Goal: Task Accomplishment & Management: Use online tool/utility

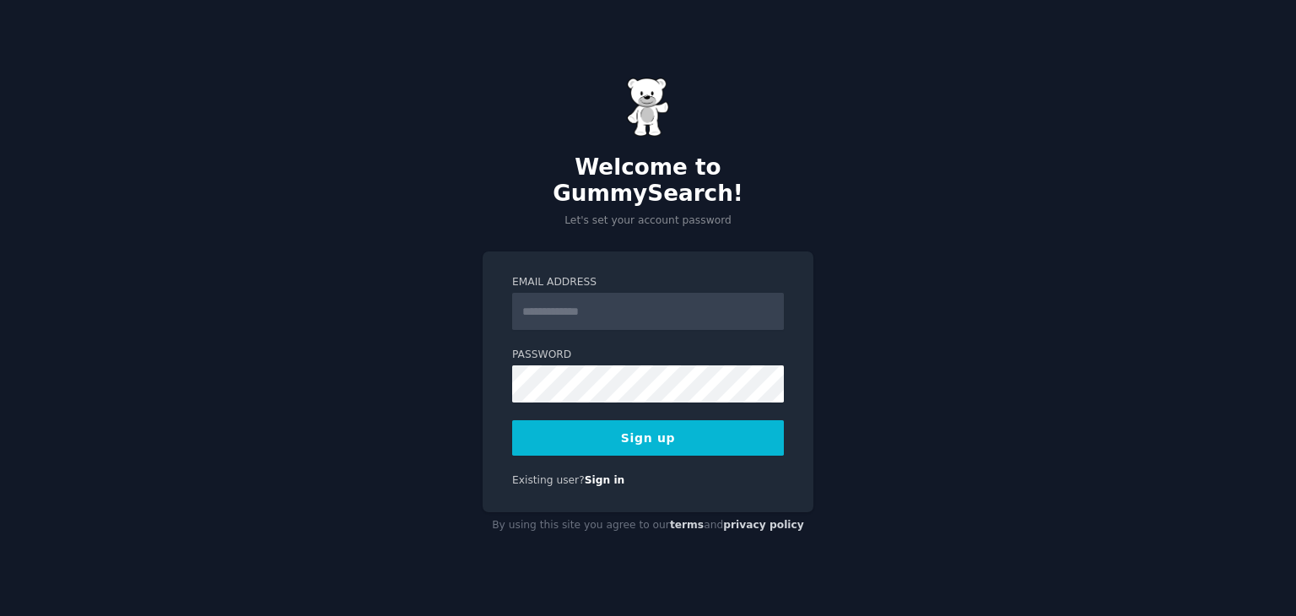
click at [628, 307] on input "Email Address" at bounding box center [648, 311] width 272 height 37
type input "**********"
click at [639, 420] on button "Sign up" at bounding box center [648, 437] width 272 height 35
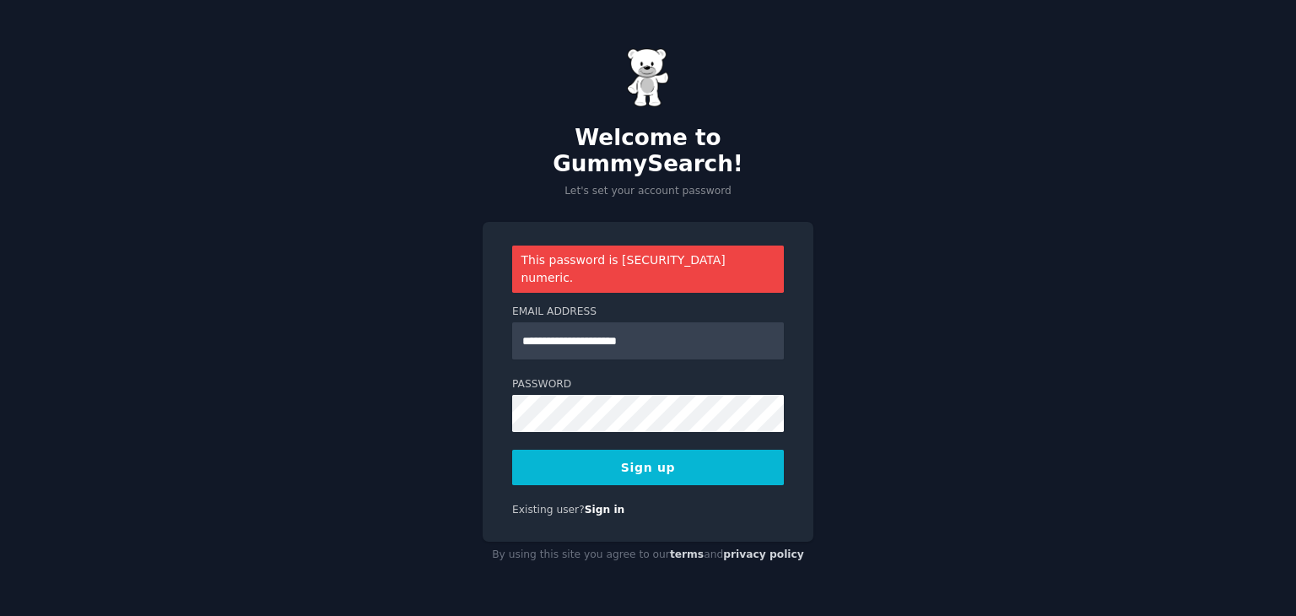
click at [873, 235] on div "**********" at bounding box center [648, 308] width 1296 height 616
click at [704, 450] on button "Sign up" at bounding box center [648, 467] width 272 height 35
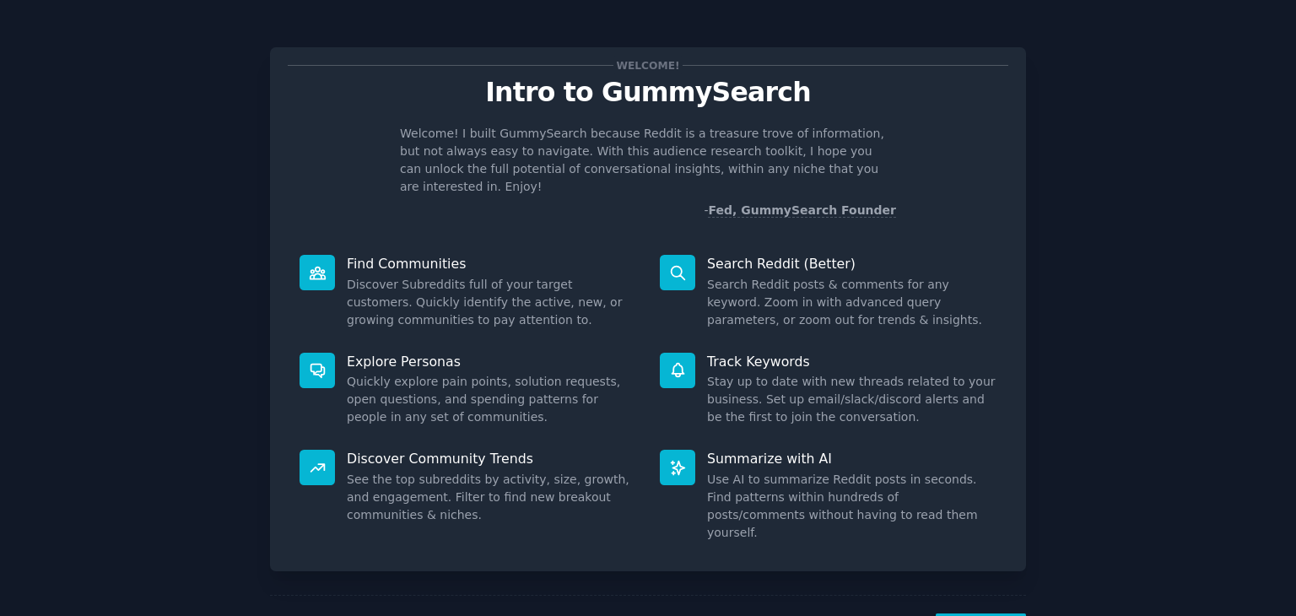
click at [1132, 278] on div "Welcome! Intro to GummySearch Welcome! I built GummySearch because Reddit is a …" at bounding box center [648, 348] width 1248 height 649
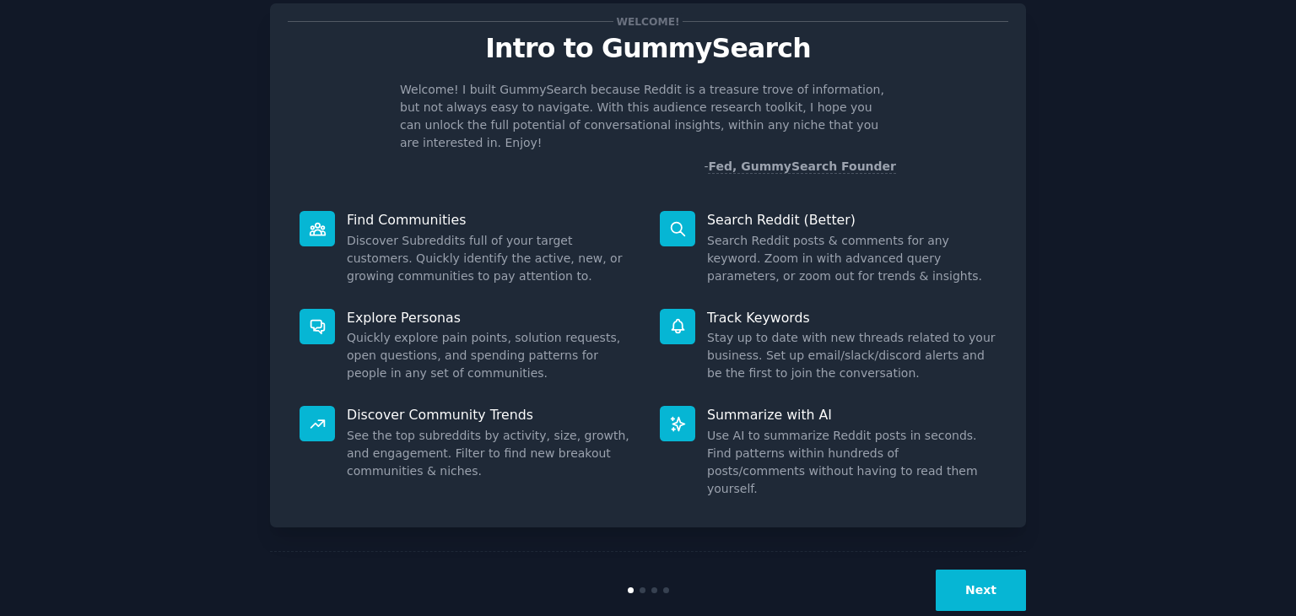
scroll to position [44, 0]
drag, startPoint x: 642, startPoint y: 558, endPoint x: 967, endPoint y: 562, distance: 324.8
click at [967, 562] on div "Next" at bounding box center [648, 590] width 756 height 78
click at [967, 569] on button "Next" at bounding box center [980, 589] width 90 height 41
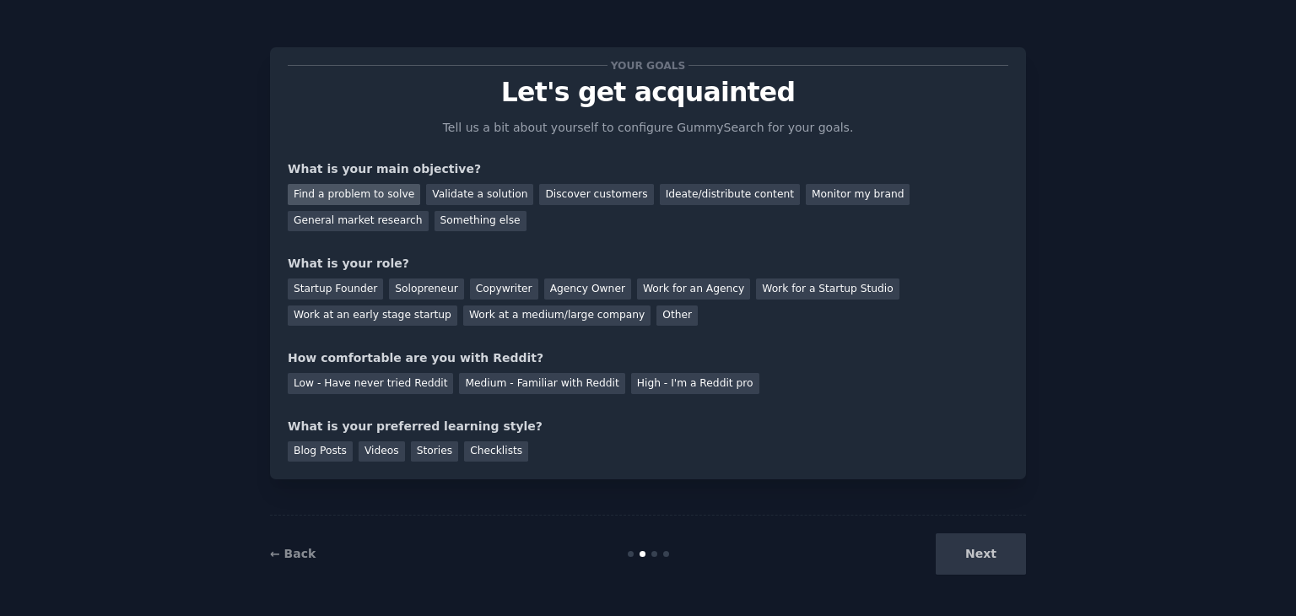
click at [371, 193] on div "Find a problem to solve" at bounding box center [354, 194] width 132 height 21
click at [455, 196] on div "Validate a solution" at bounding box center [479, 194] width 107 height 21
click at [660, 187] on div "Ideate/distribute content" at bounding box center [730, 194] width 140 height 21
click at [565, 293] on div "Agency Owner" at bounding box center [587, 288] width 87 height 21
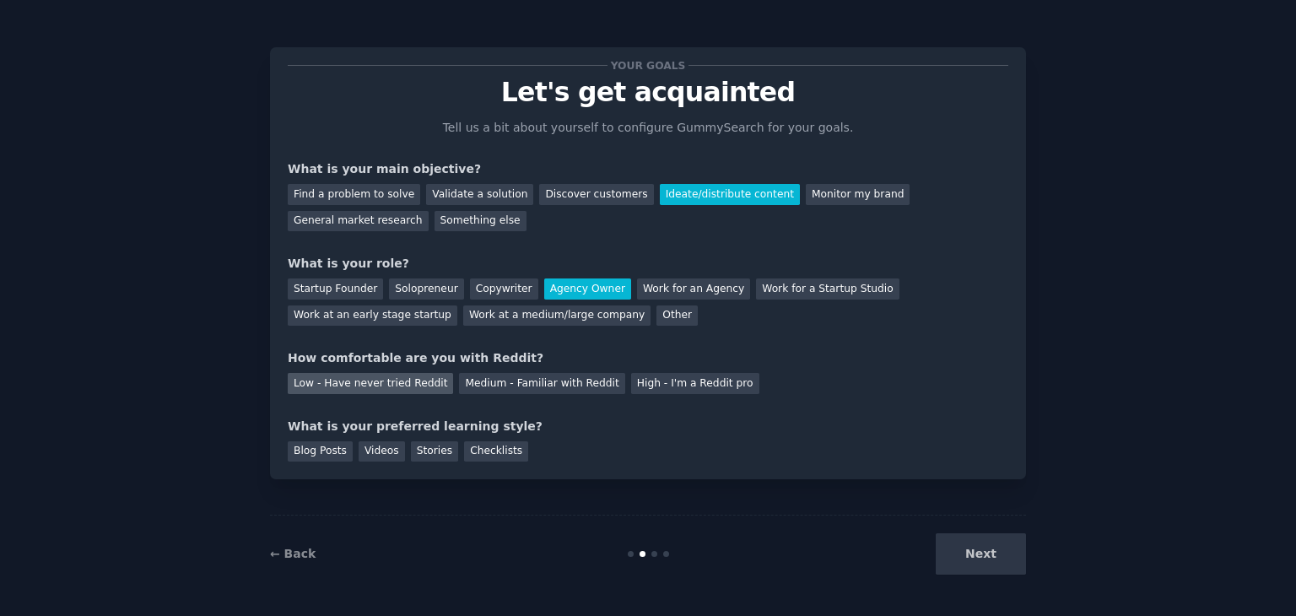
click at [405, 380] on div "Low - Have never tried Reddit" at bounding box center [370, 383] width 165 height 21
click at [315, 446] on div "Blog Posts" at bounding box center [320, 451] width 65 height 21
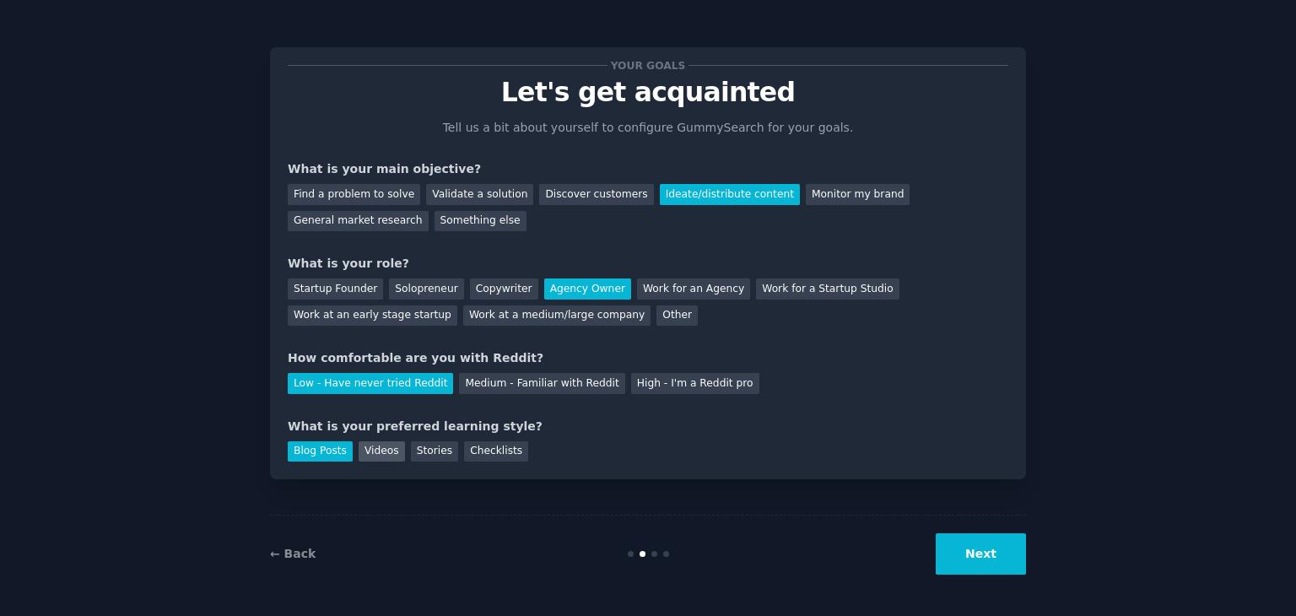
click at [368, 449] on div "Videos" at bounding box center [381, 451] width 46 height 21
click at [425, 452] on div "Stories" at bounding box center [434, 451] width 47 height 21
click at [466, 451] on div "Checklists" at bounding box center [496, 451] width 64 height 21
click at [313, 442] on div "Blog Posts" at bounding box center [320, 451] width 65 height 21
click at [959, 542] on button "Next" at bounding box center [980, 553] width 90 height 41
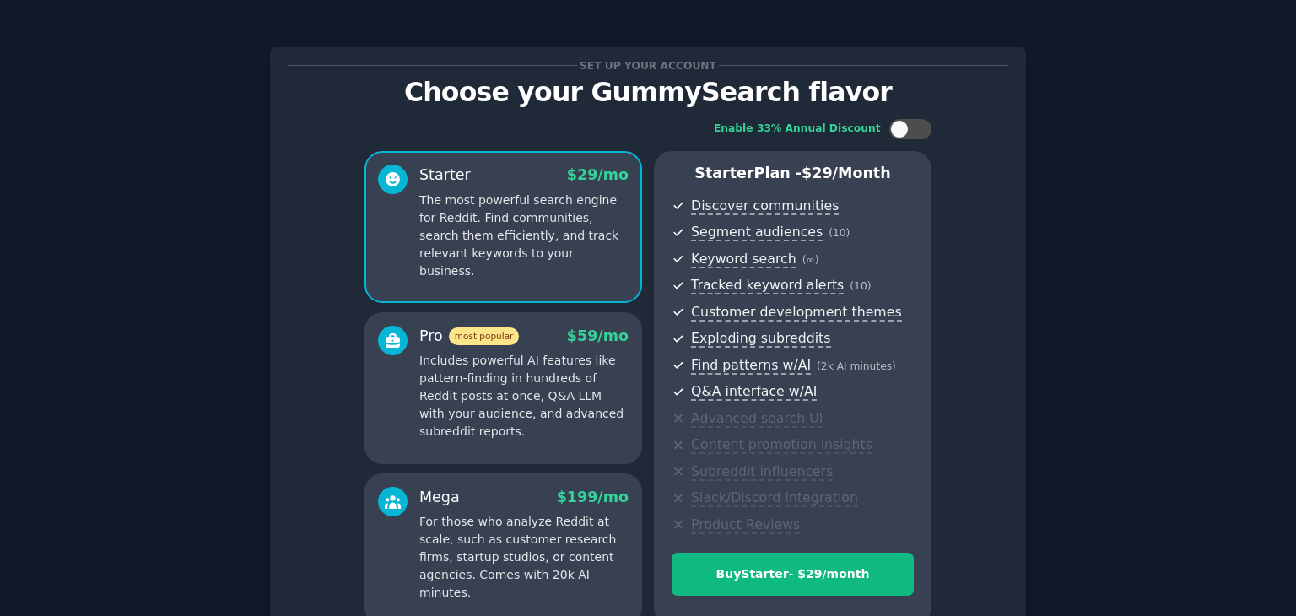
scroll to position [169, 0]
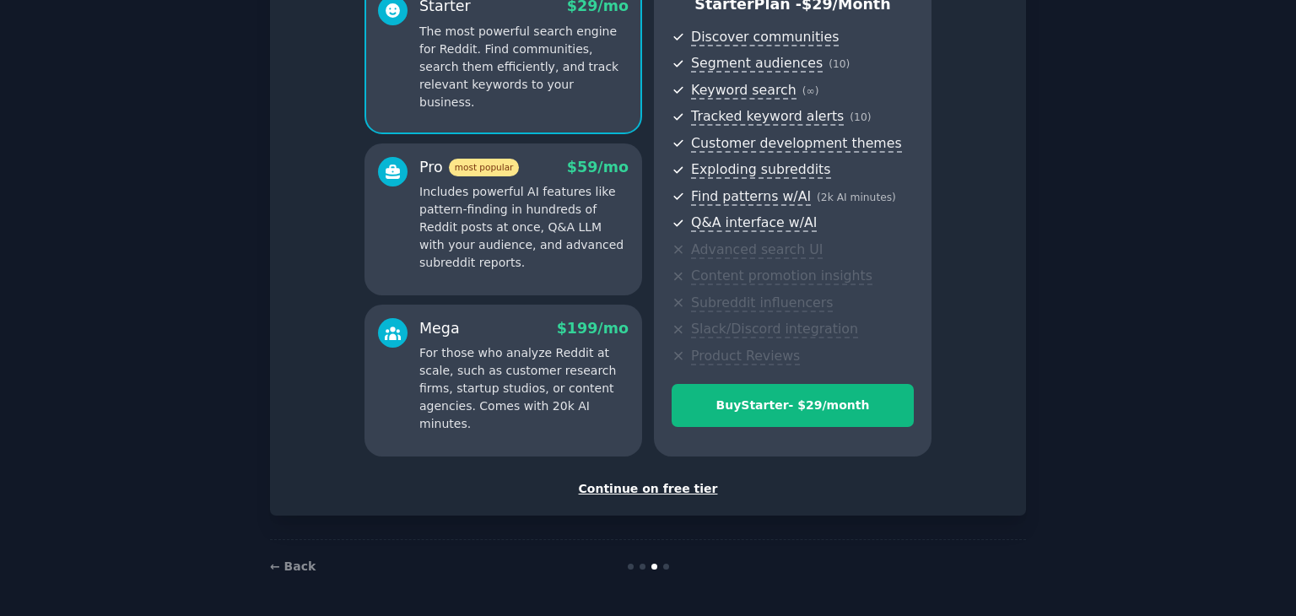
click at [647, 490] on div "Continue on free tier" at bounding box center [648, 489] width 720 height 18
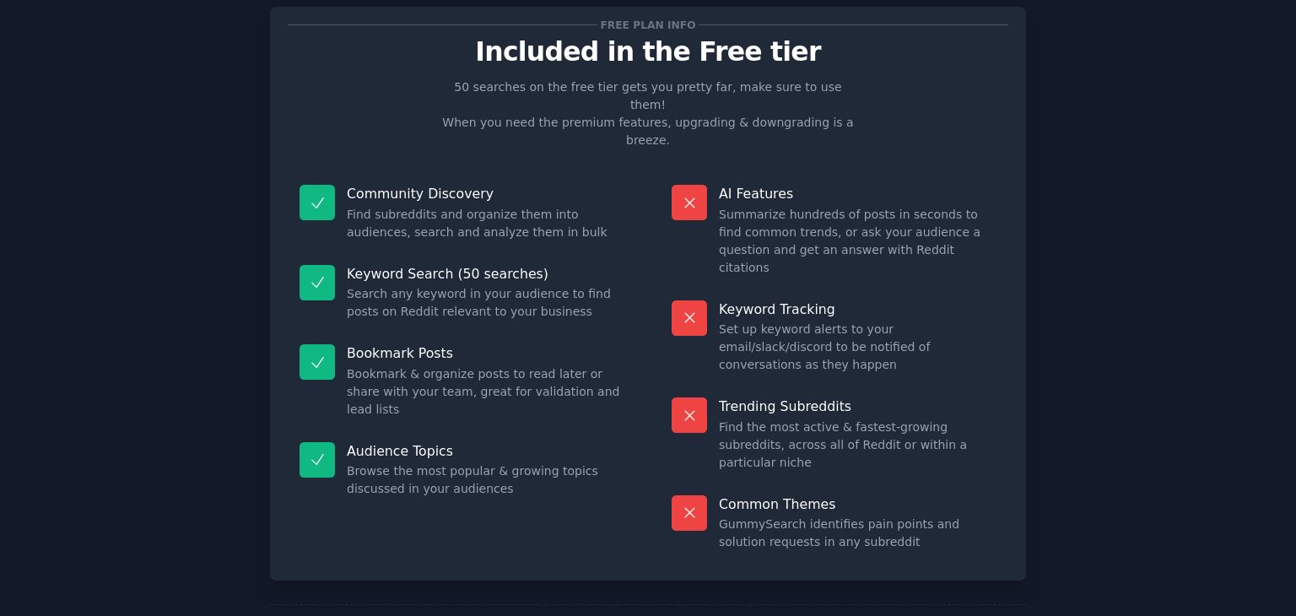
click at [523, 265] on p "Keyword Search (50 searches)" at bounding box center [486, 274] width 278 height 18
click at [531, 344] on p "Bookmark Posts" at bounding box center [486, 353] width 278 height 18
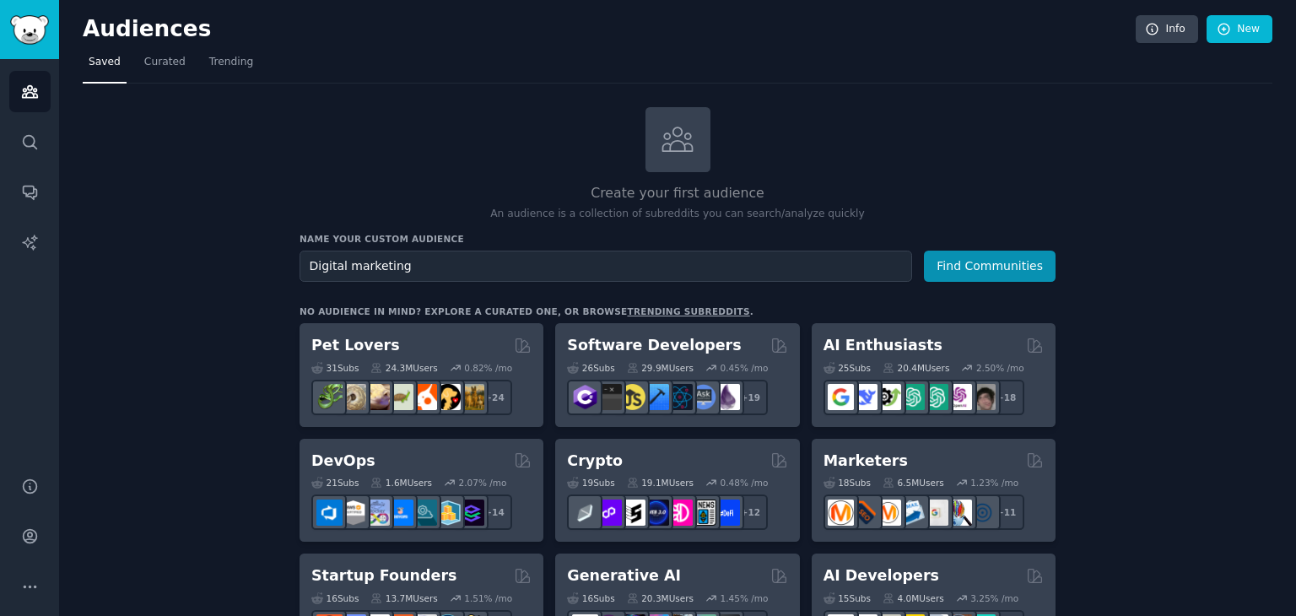
type input "Digital marketing"
click at [924, 251] on button "Find Communities" at bounding box center [990, 266] width 132 height 31
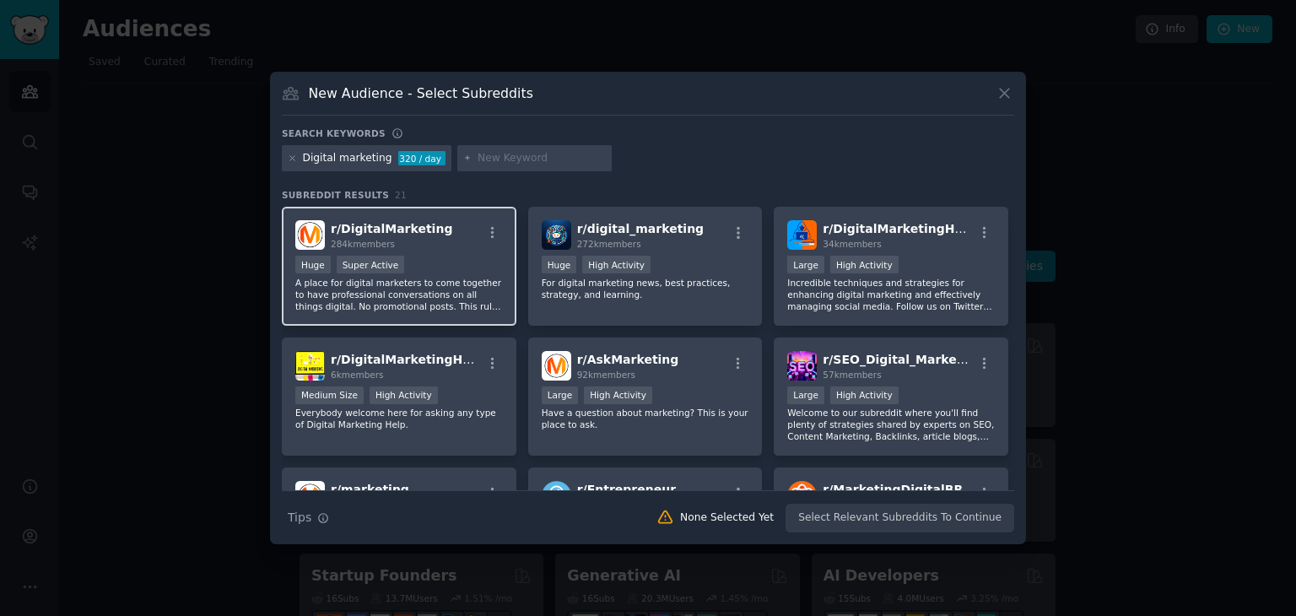
click at [466, 232] on div "r/ DigitalMarketing 284k members" at bounding box center [399, 235] width 208 height 30
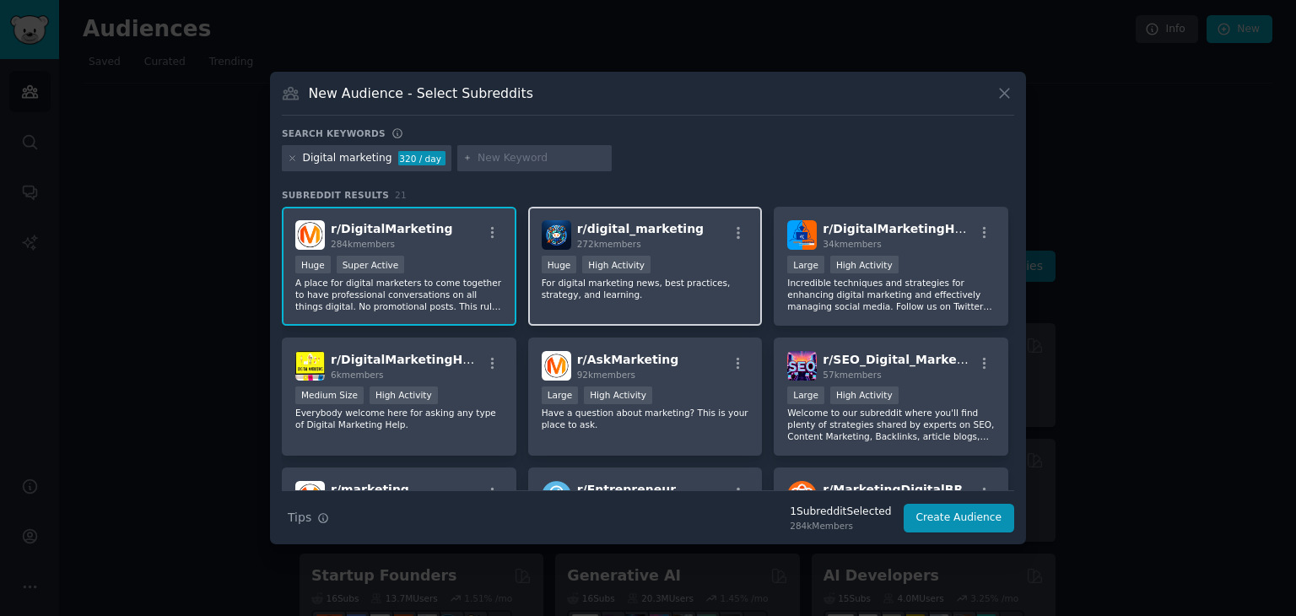
click at [739, 291] on p "For digital marketing news, best practices, strategy, and learning." at bounding box center [646, 289] width 208 height 24
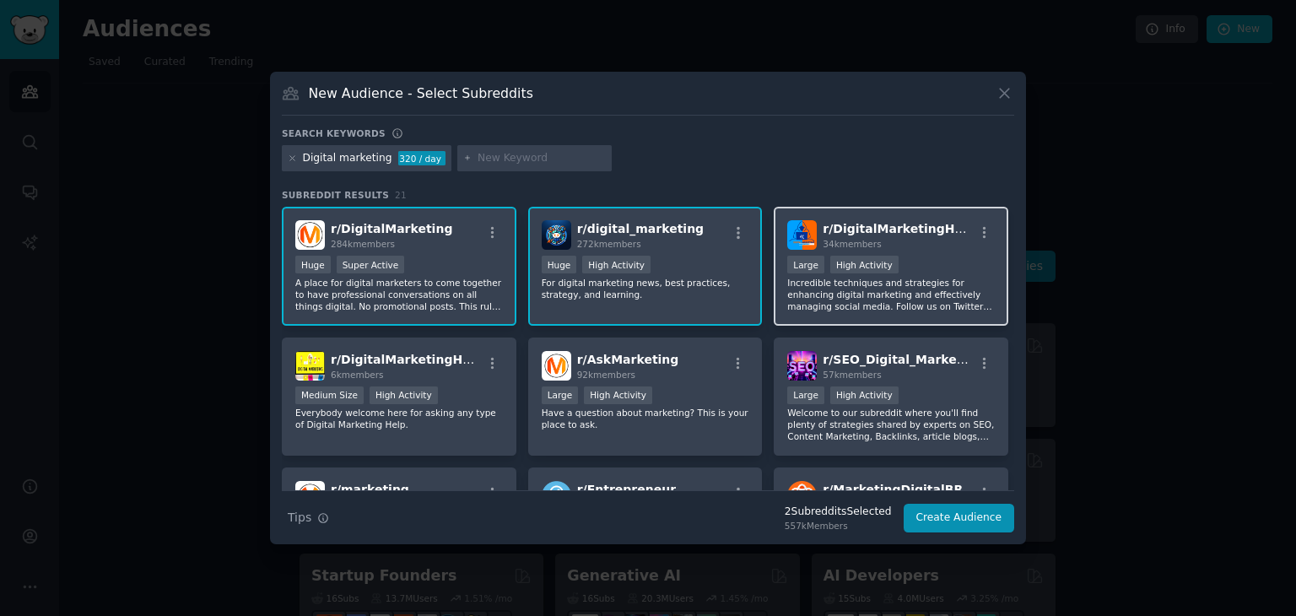
click at [925, 304] on p "Incredible techniques and strategies for enhancing digital marketing and effect…" at bounding box center [891, 294] width 208 height 35
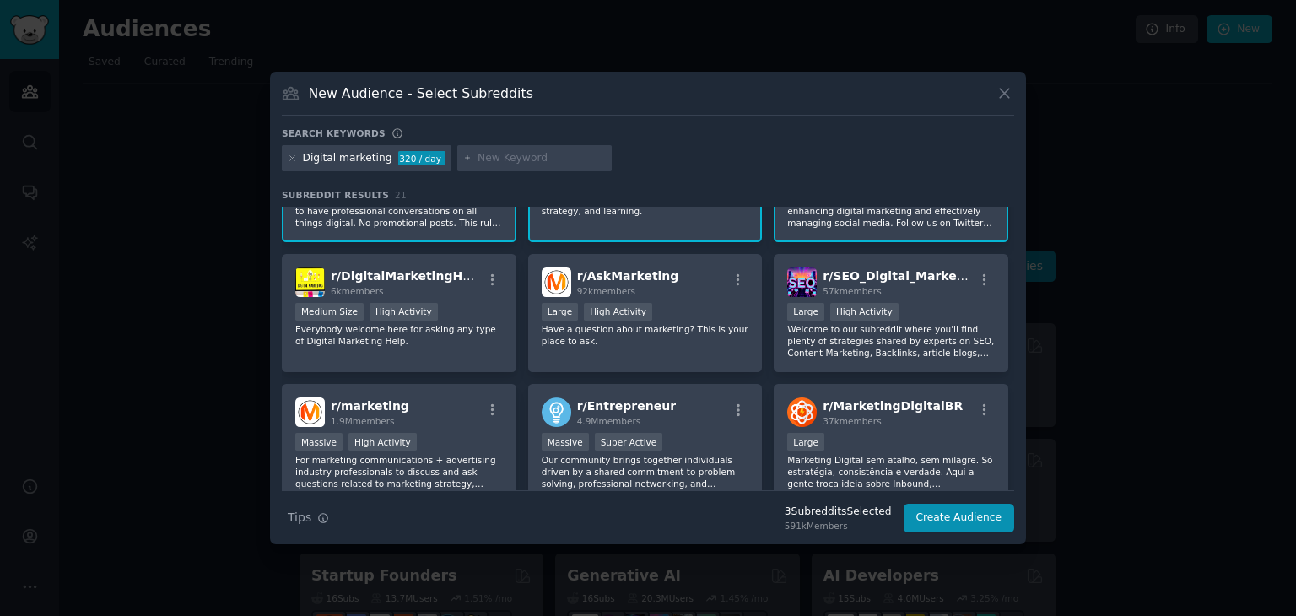
scroll to position [84, 0]
click at [553, 156] on input "text" at bounding box center [541, 158] width 128 height 15
type input "I"
type input "Artificial inteligence"
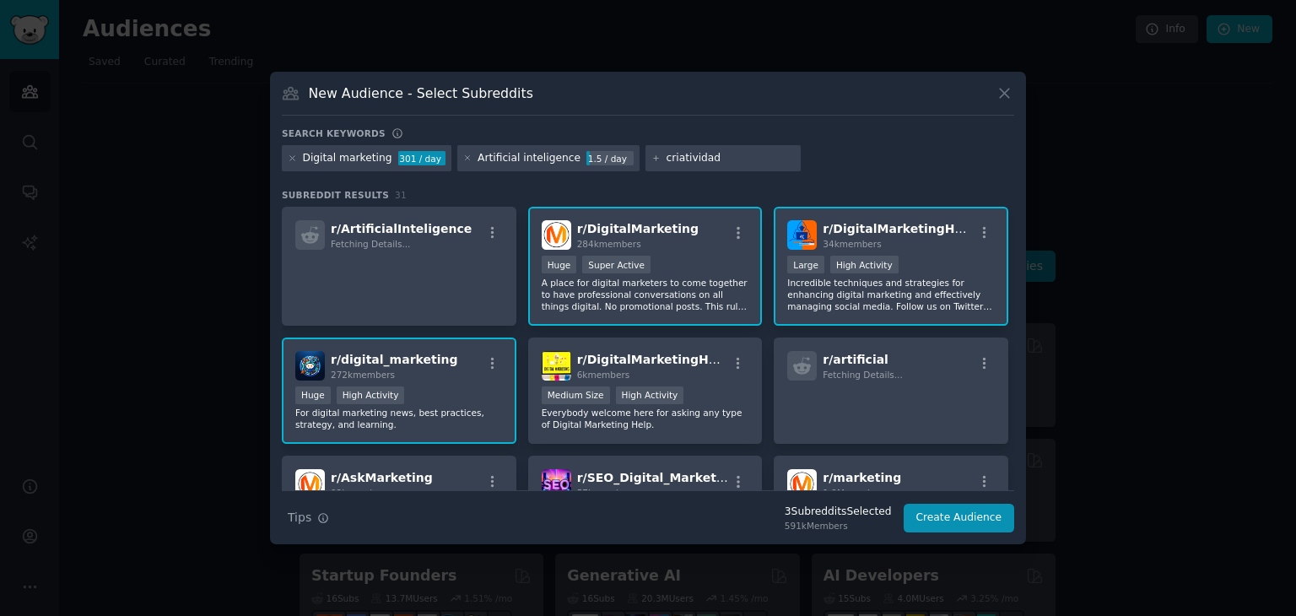
type input "criatividade"
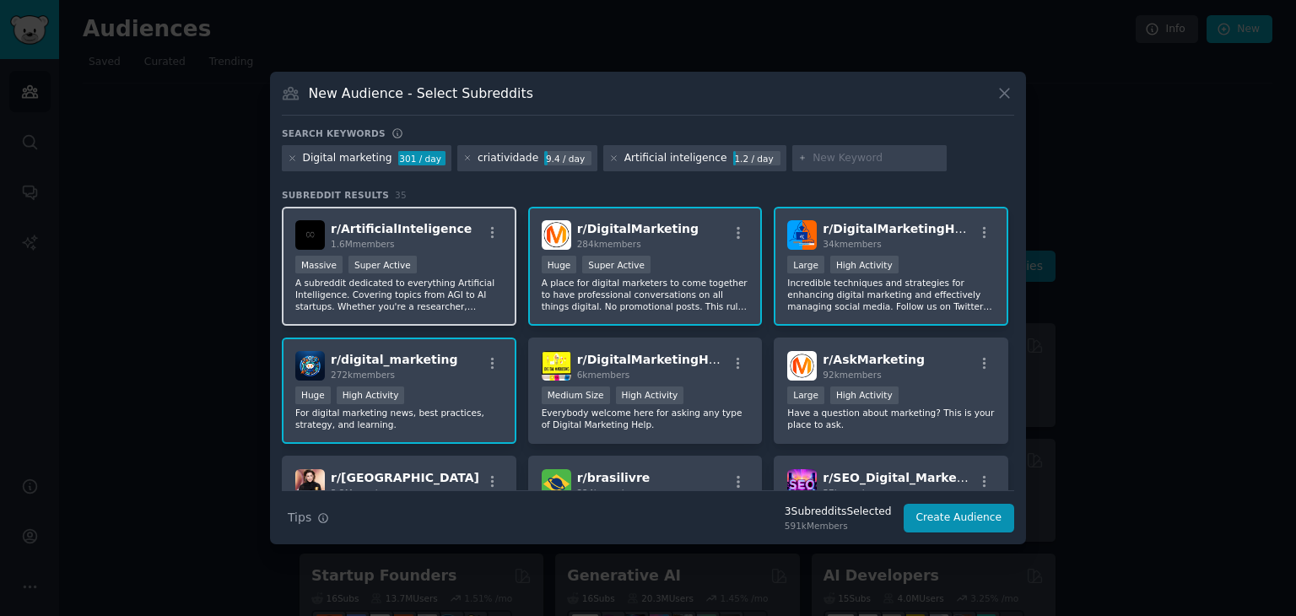
click at [447, 256] on div "Massive Super Active" at bounding box center [399, 266] width 208 height 21
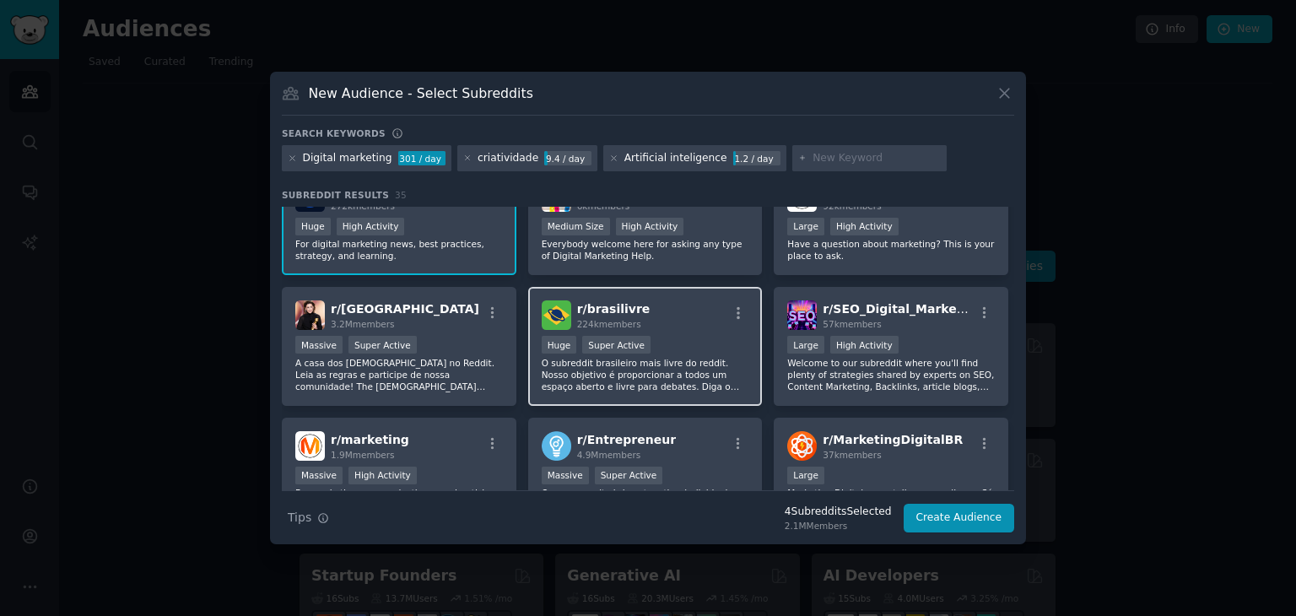
scroll to position [253, 0]
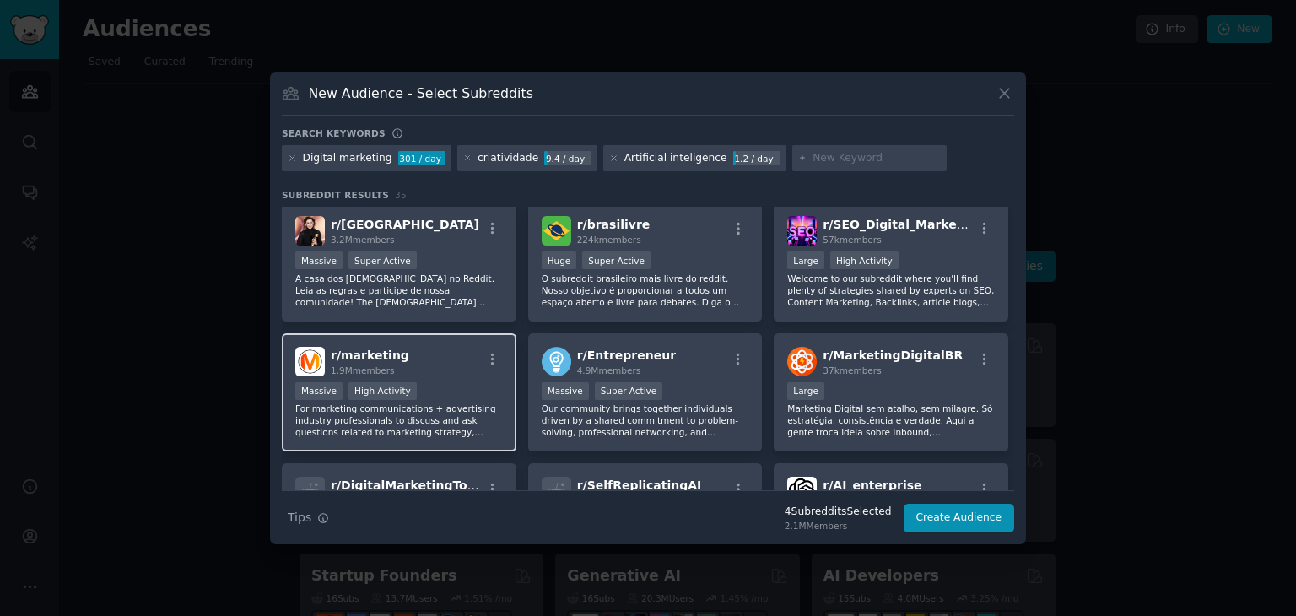
click at [434, 368] on div "r/ marketing 1.9M members" at bounding box center [399, 362] width 208 height 30
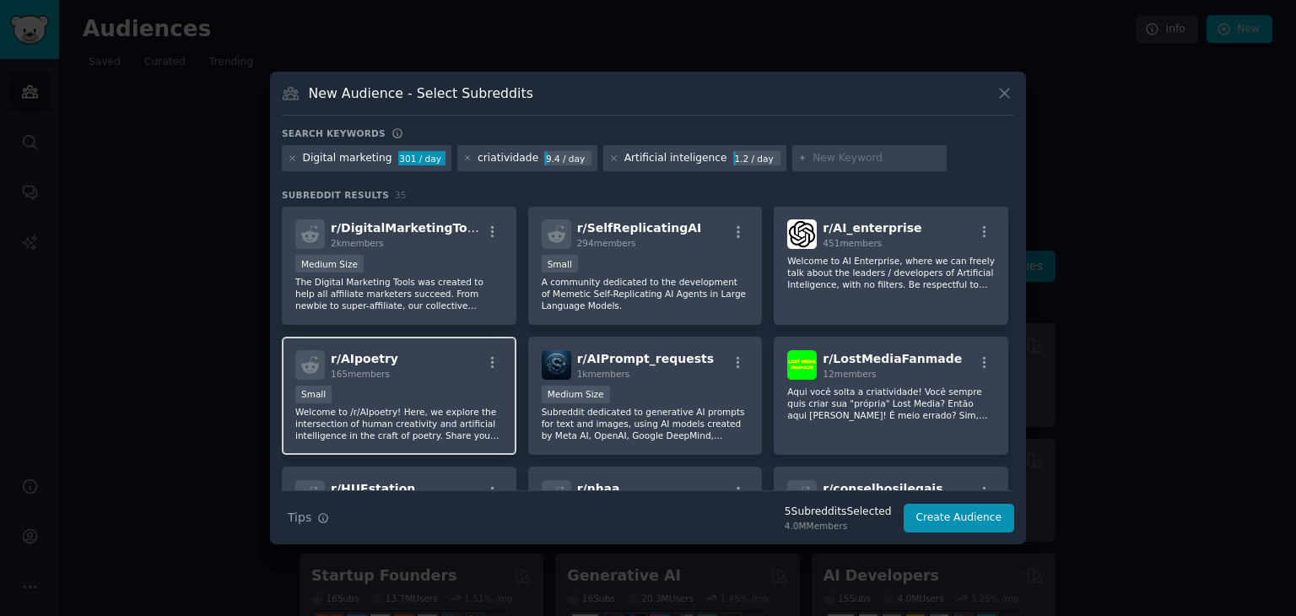
scroll to position [759, 0]
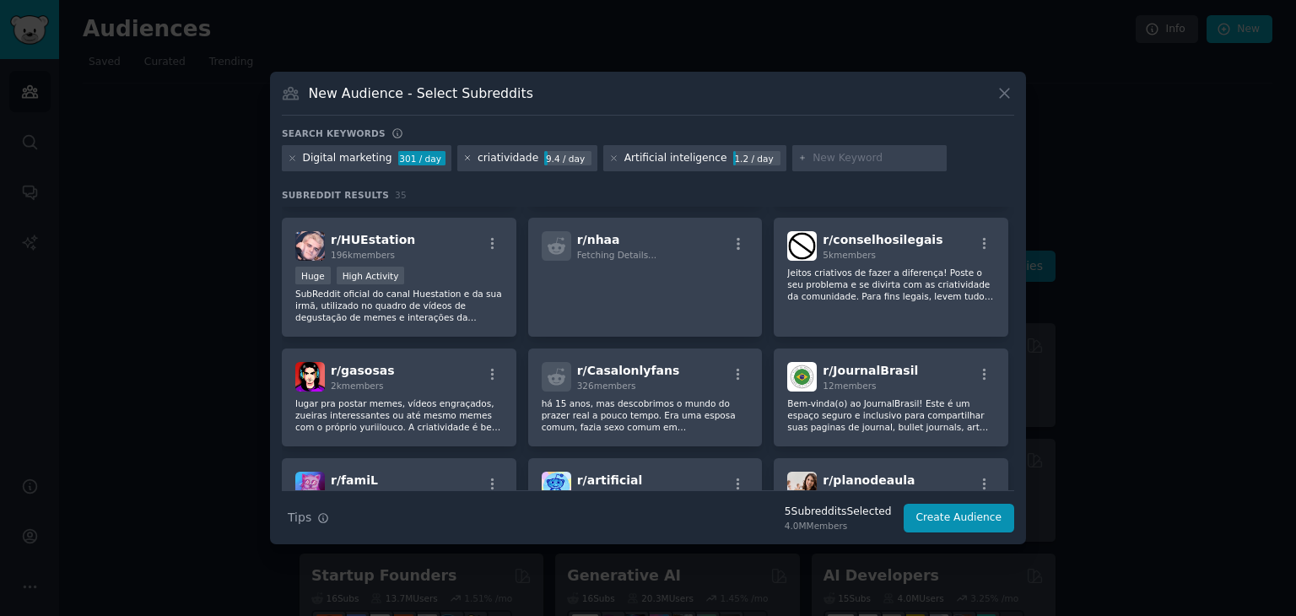
click at [463, 156] on icon at bounding box center [467, 158] width 9 height 9
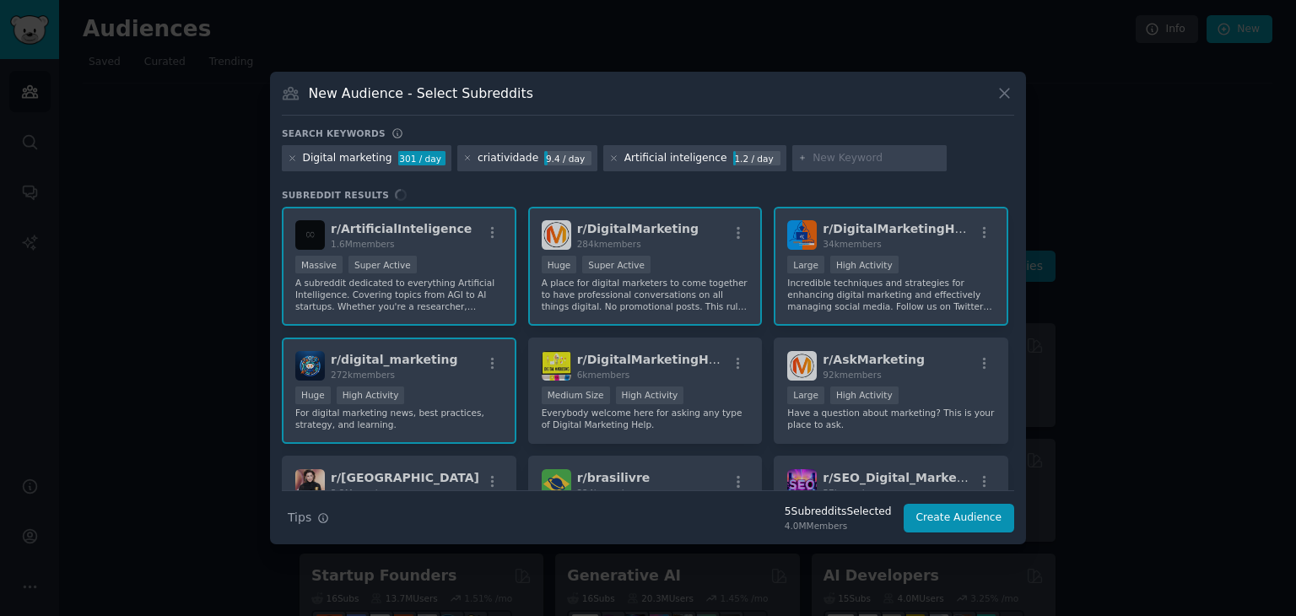
click at [794, 156] on div "Digital marketing 301 / day criatividade 9.4 / day Artificial inteligence 1.2 /…" at bounding box center [648, 161] width 732 height 33
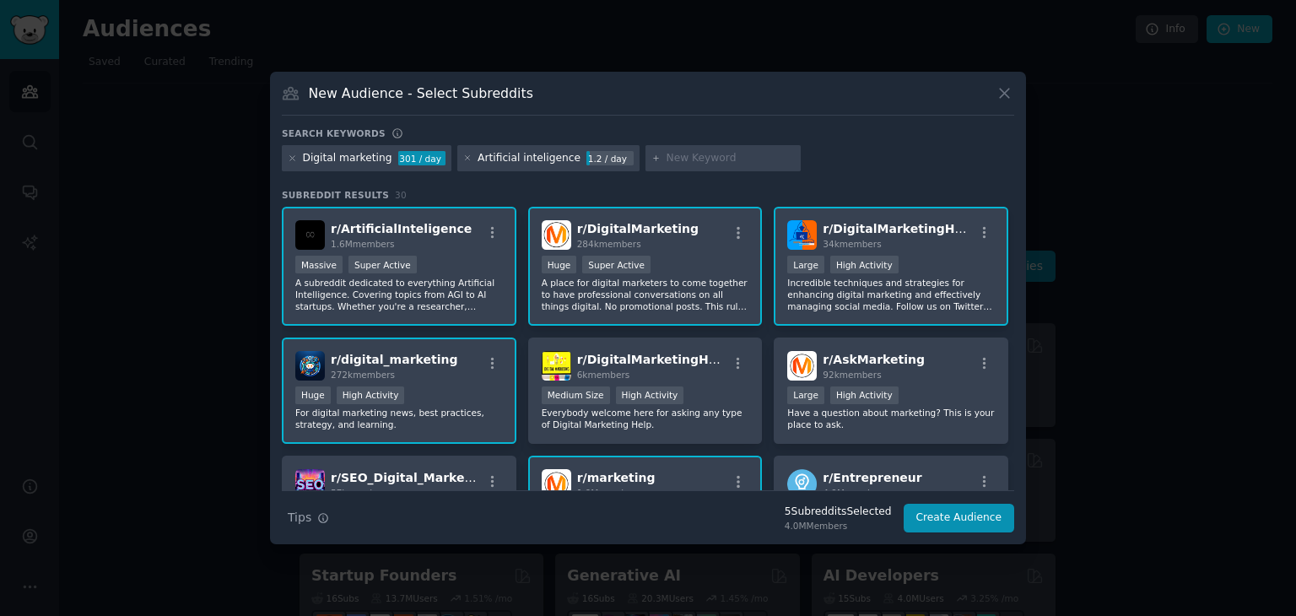
paste input "creativity"
type input "creativity"
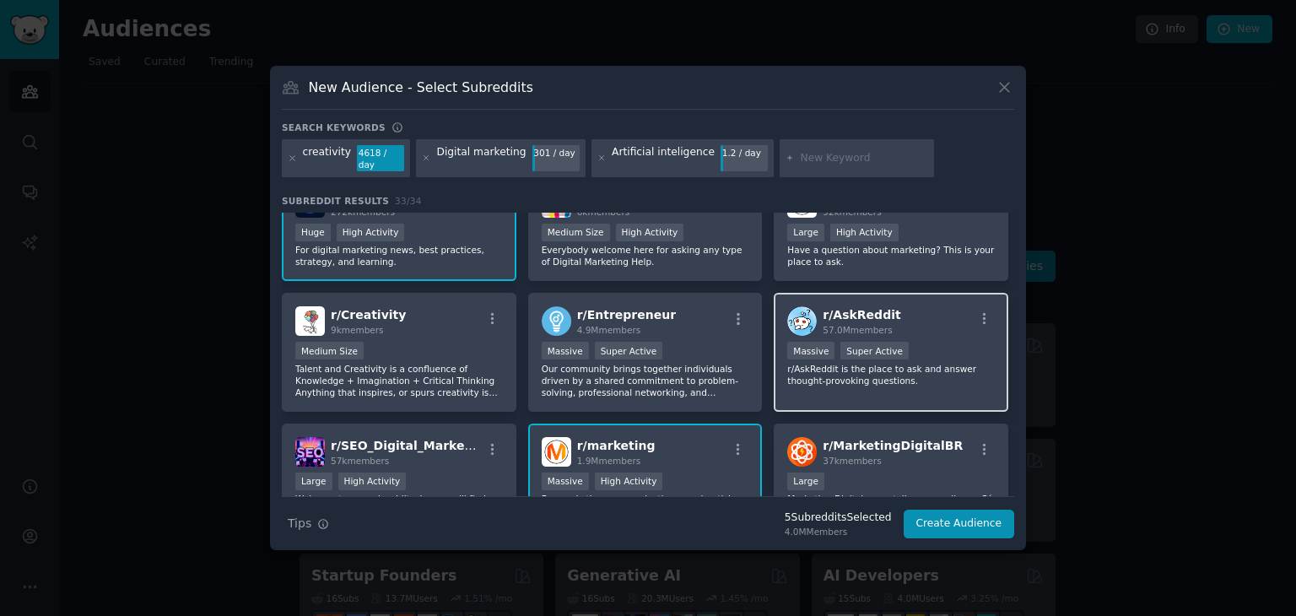
scroll to position [253, 0]
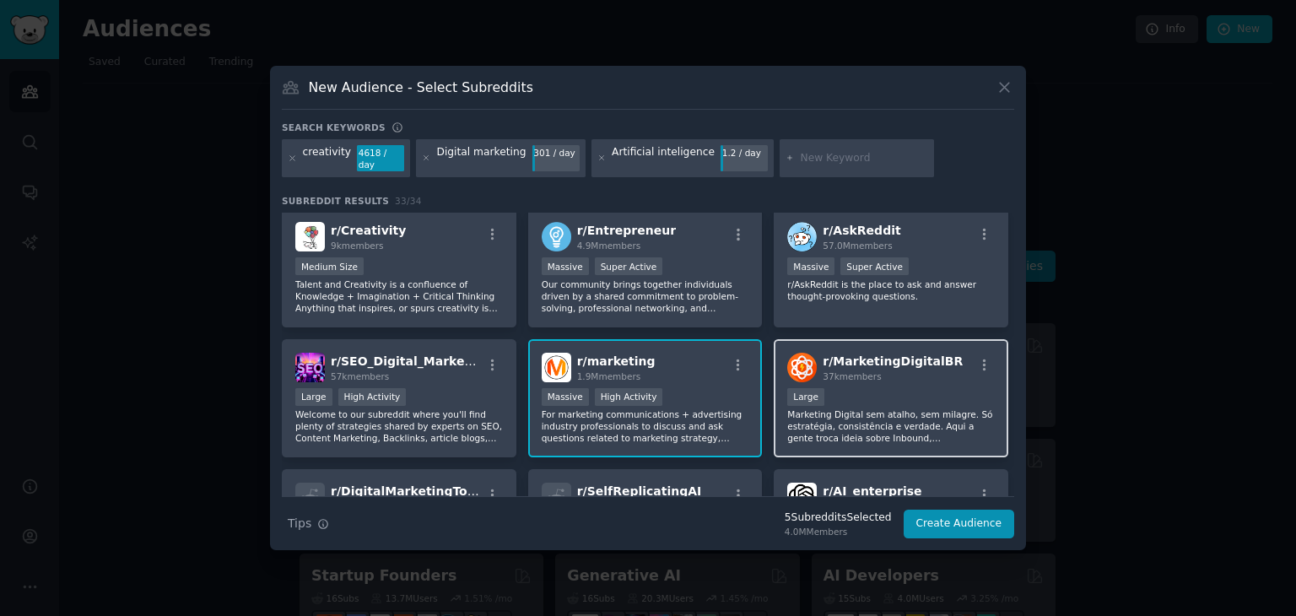
click at [924, 358] on span "r/ MarketingDigitalBR" at bounding box center [892, 360] width 140 height 13
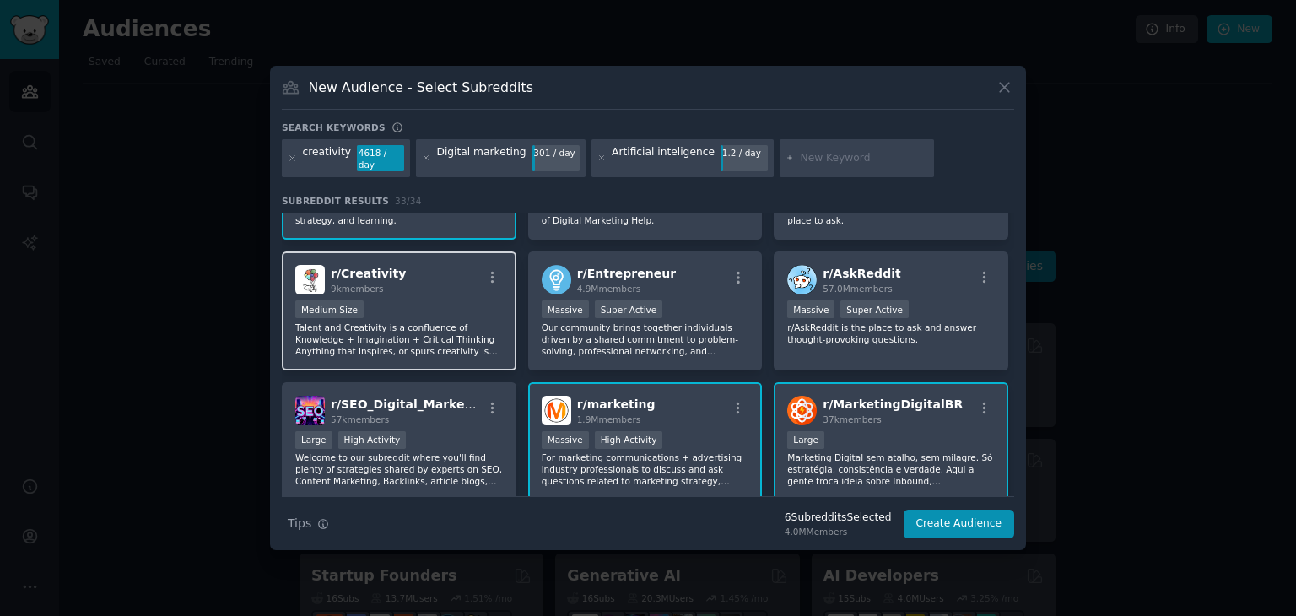
scroll to position [0, 0]
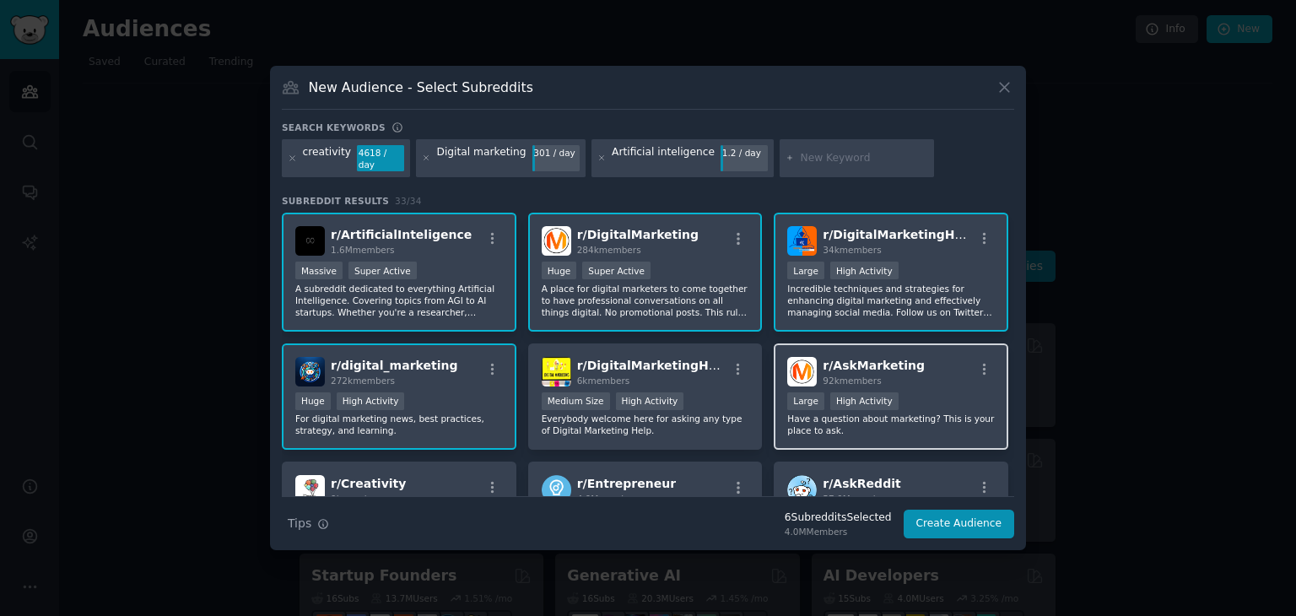
click at [943, 364] on div "r/ AskMarketing 92k members" at bounding box center [891, 372] width 208 height 30
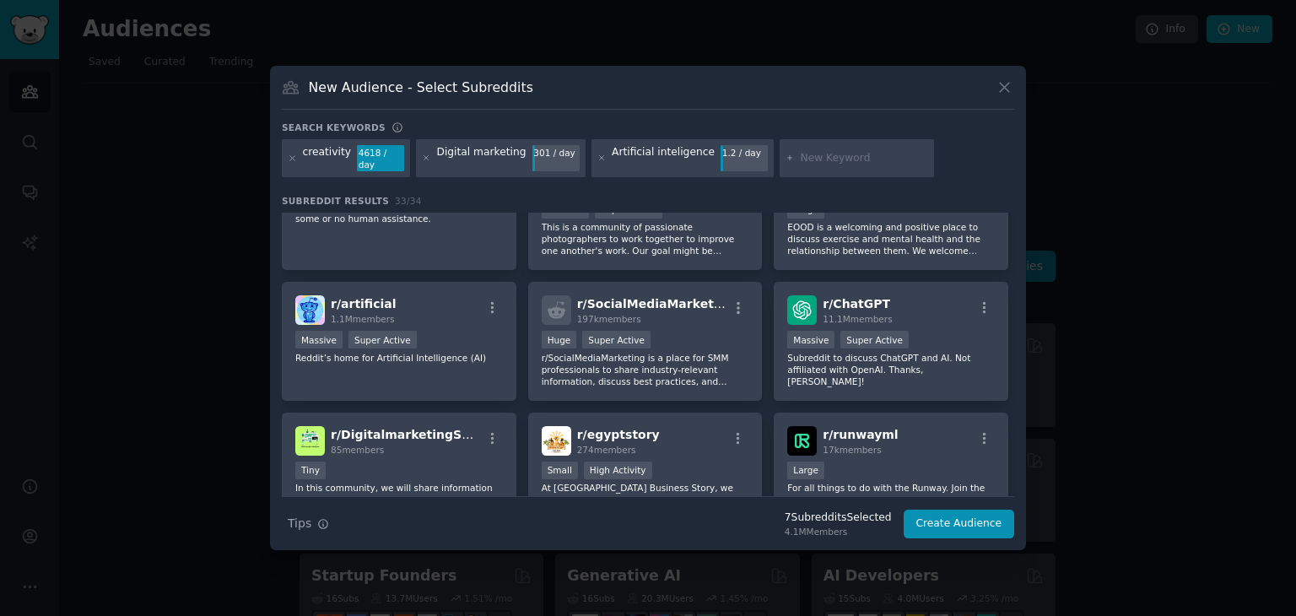
scroll to position [1012, 0]
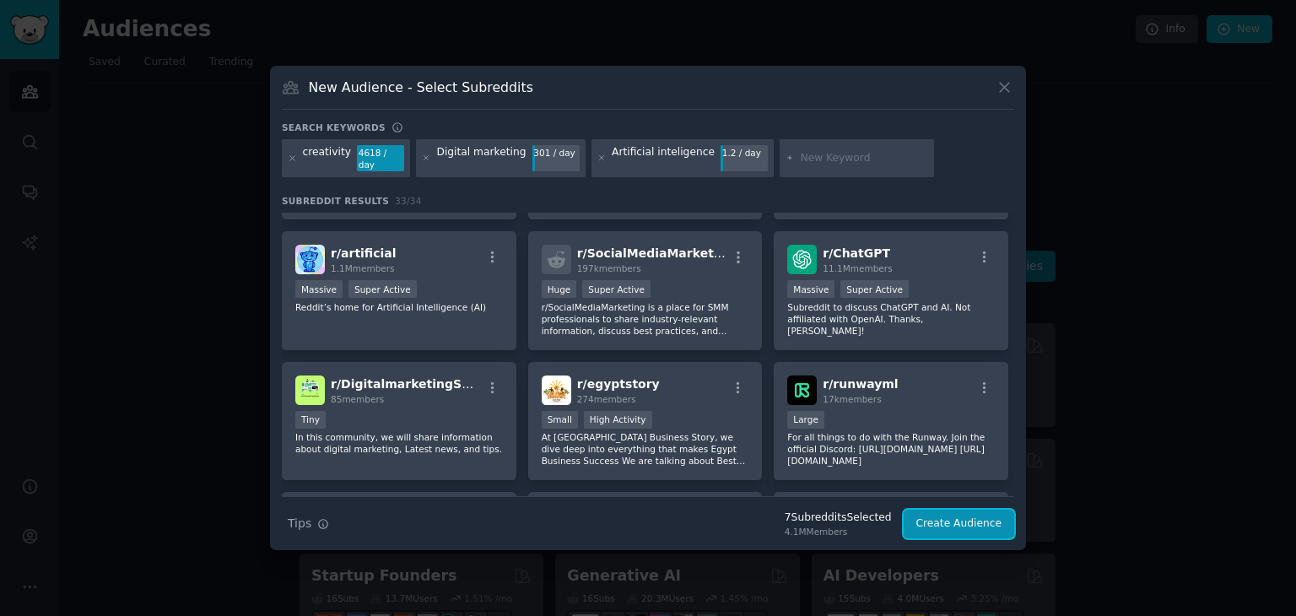
click at [946, 525] on button "Create Audience" at bounding box center [958, 523] width 111 height 29
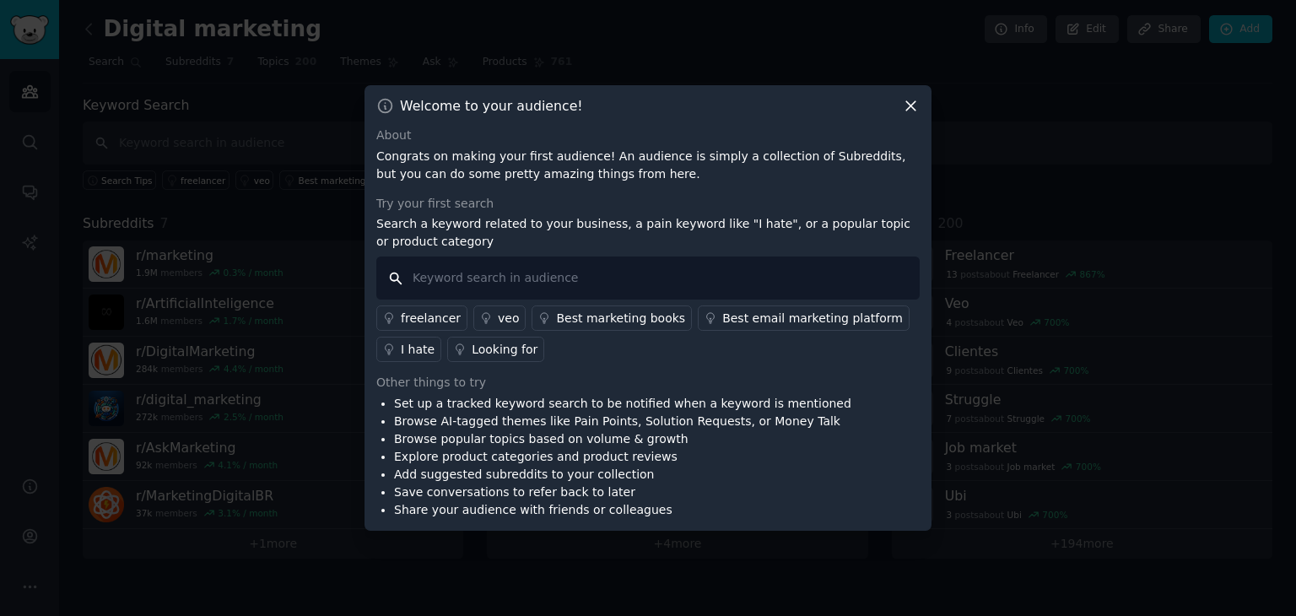
click at [514, 285] on input "text" at bounding box center [647, 277] width 543 height 43
paste input "creativity"
type input "c"
click at [712, 340] on div "freelancer veo Best marketing books Best email marketing platform I hate Lookin…" at bounding box center [647, 330] width 543 height 62
click at [616, 283] on input "text" at bounding box center [647, 277] width 543 height 43
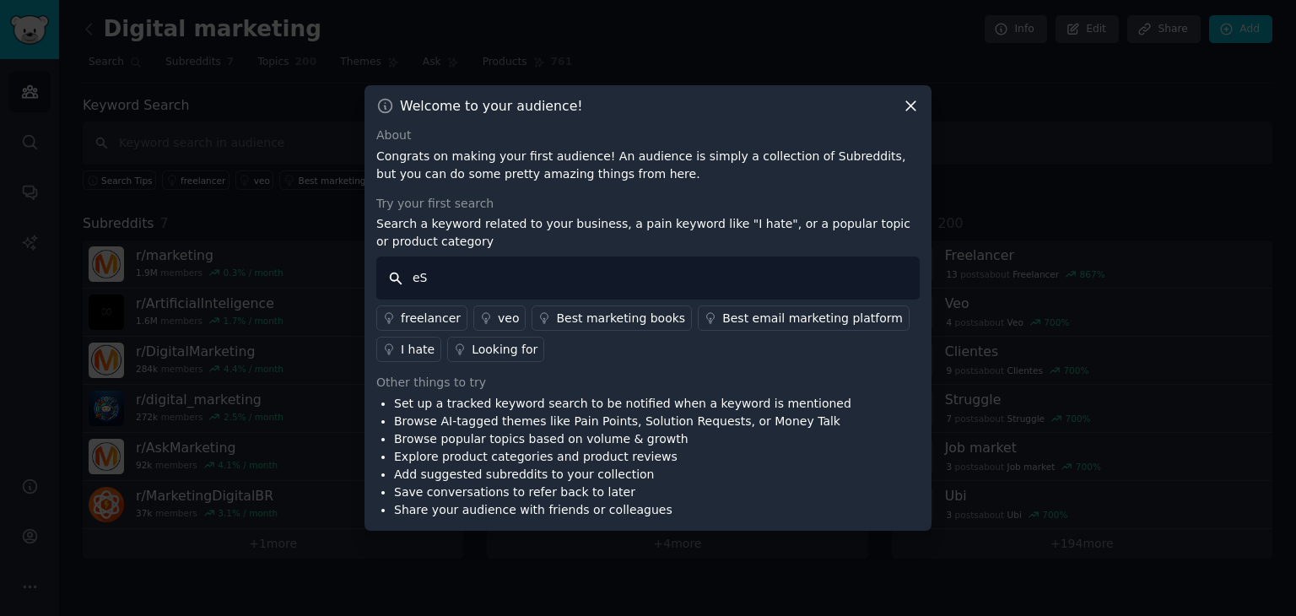
type input "e"
type input "Estrategia"
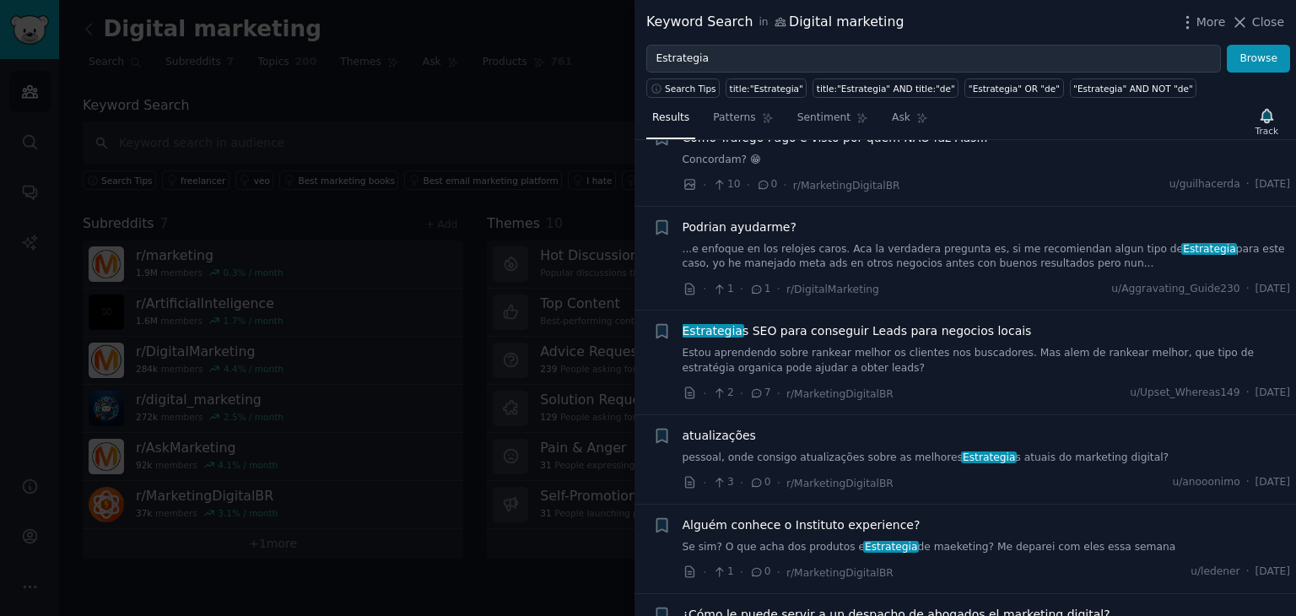
scroll to position [169, 0]
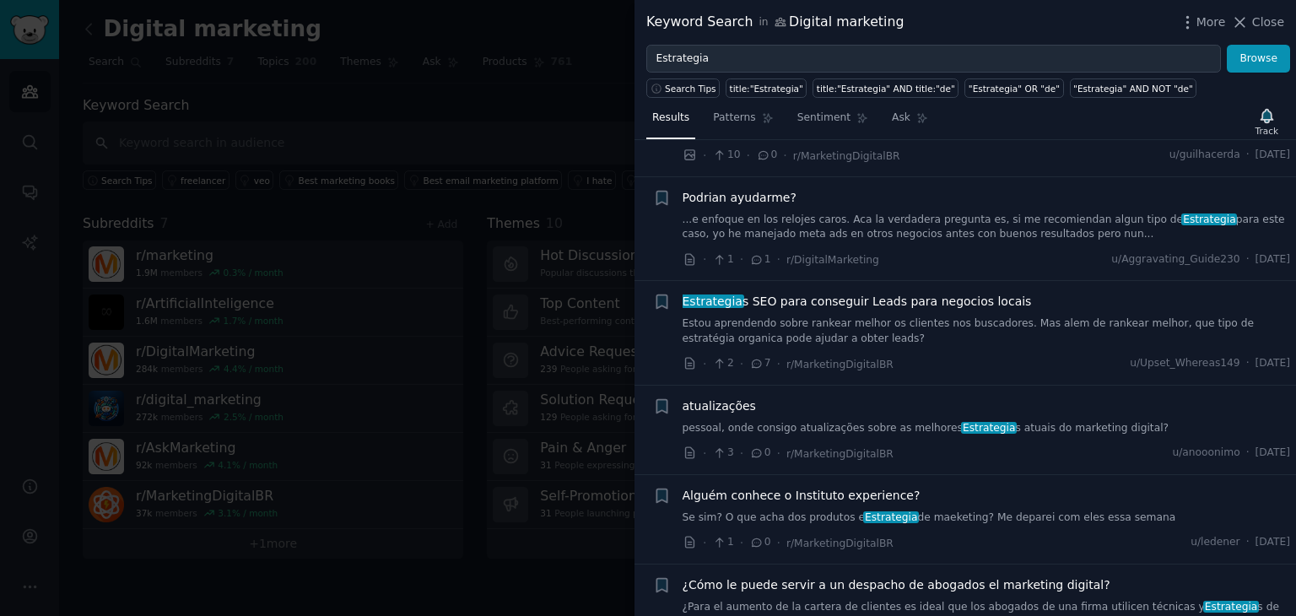
click at [961, 424] on span "Estrategia" at bounding box center [989, 428] width 56 height 12
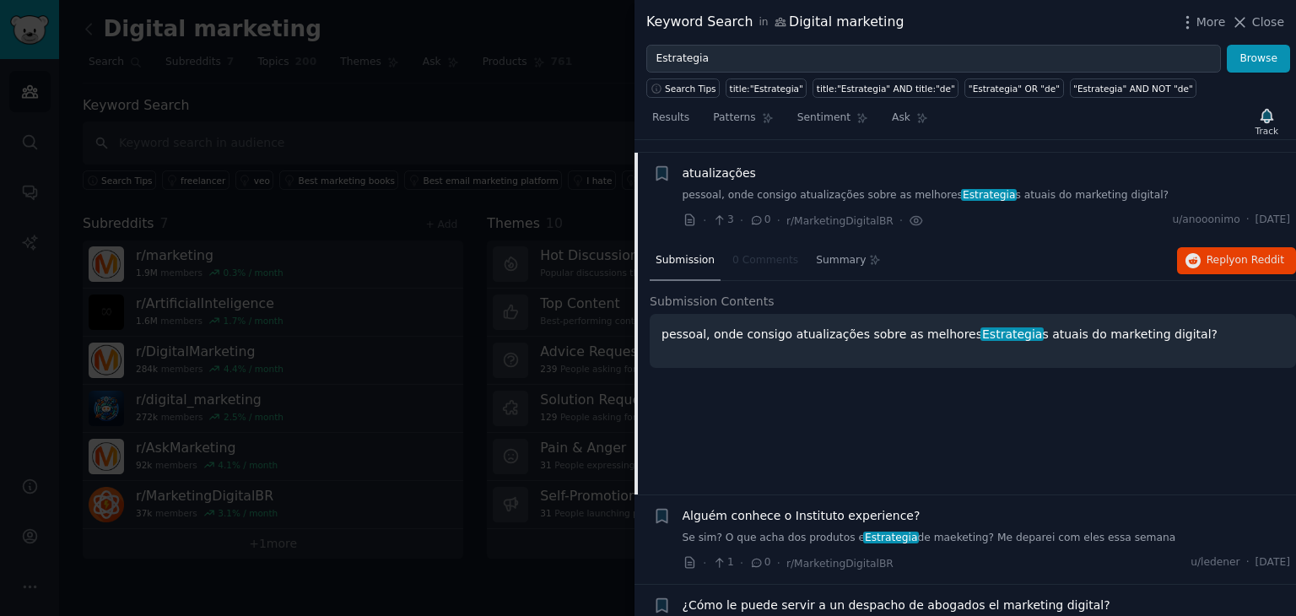
scroll to position [412, 0]
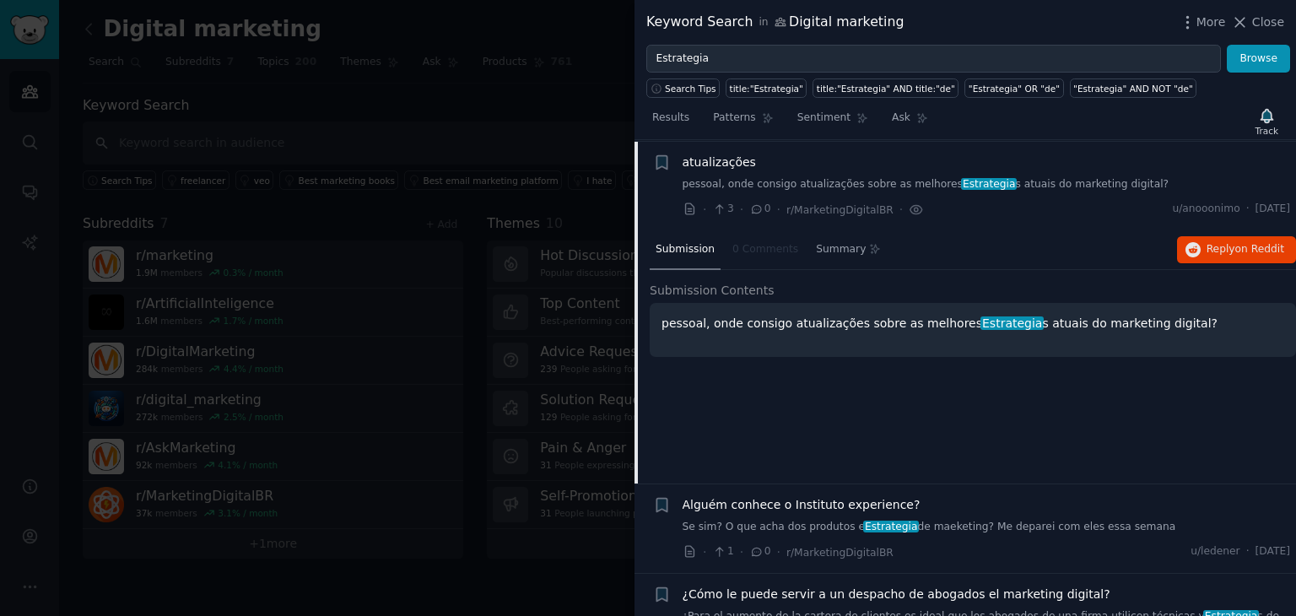
click at [923, 186] on link "pessoal, onde consigo atualizações sobre as melhores Estrategia s atuais do mar…" at bounding box center [986, 184] width 608 height 15
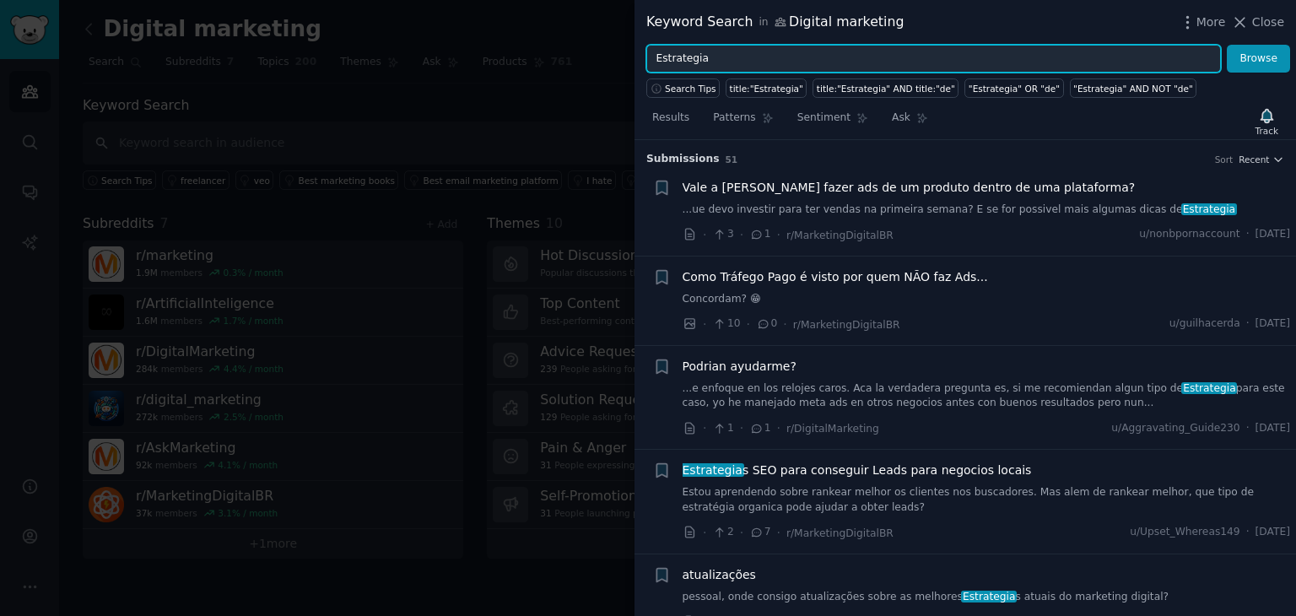
drag, startPoint x: 834, startPoint y: 69, endPoint x: 459, endPoint y: 56, distance: 375.6
click at [465, 53] on div "Keyword Search in Digital marketing More Close Estrategia Browse Search Tips ti…" at bounding box center [648, 308] width 1296 height 616
paste input "strategy"
type input "strategy"
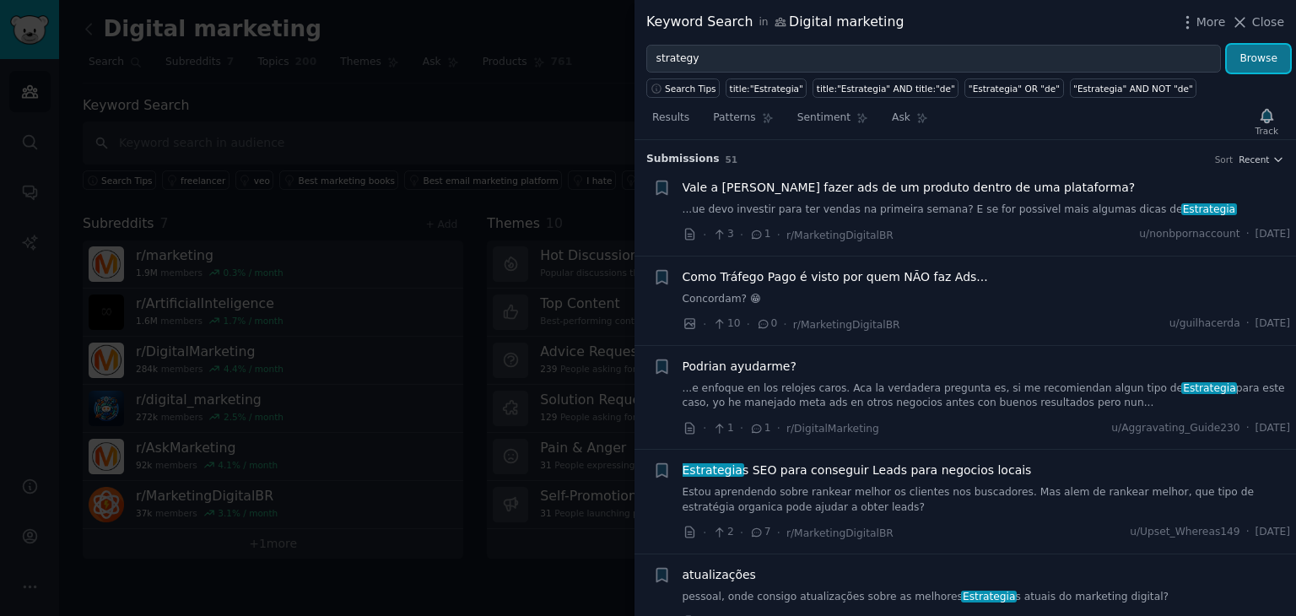
click at [1262, 58] on button "Browse" at bounding box center [1257, 59] width 63 height 29
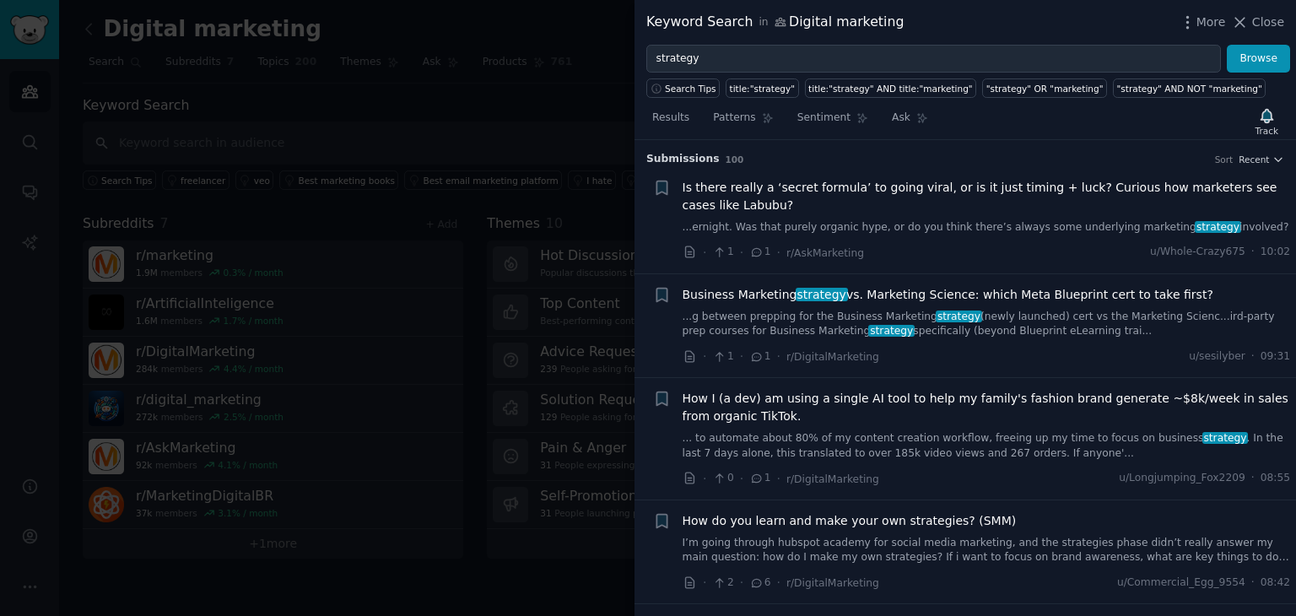
click at [992, 233] on link "...ernight. Was that purely organic hype, or do you think there’s always some u…" at bounding box center [986, 227] width 608 height 15
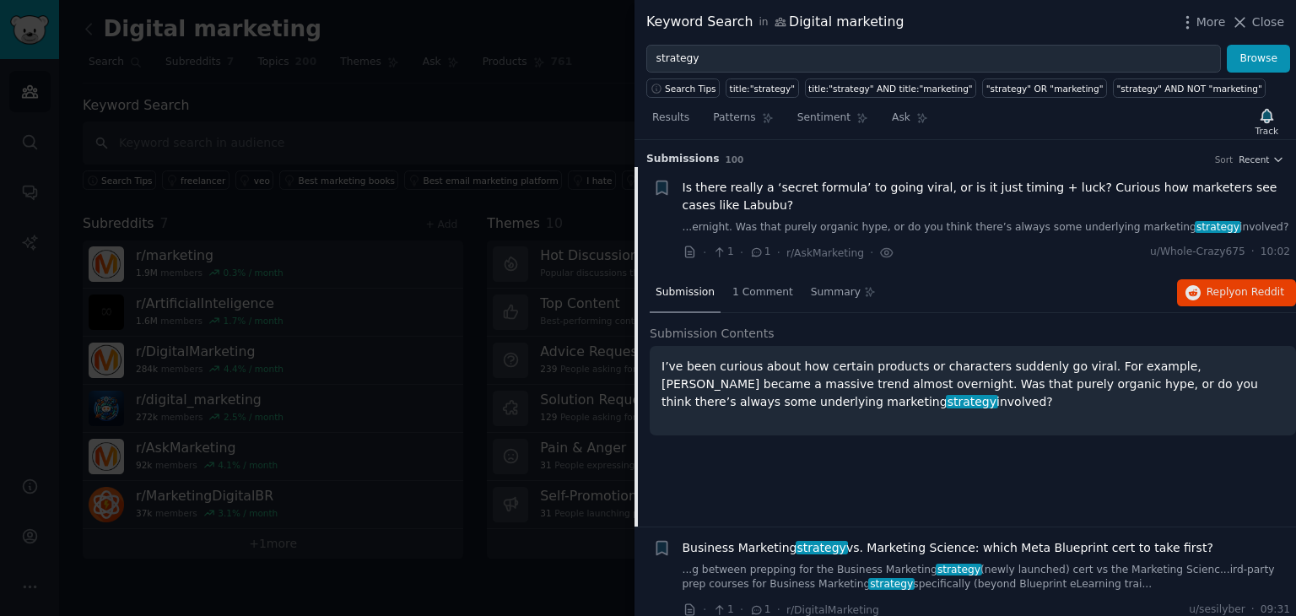
scroll to position [26, 0]
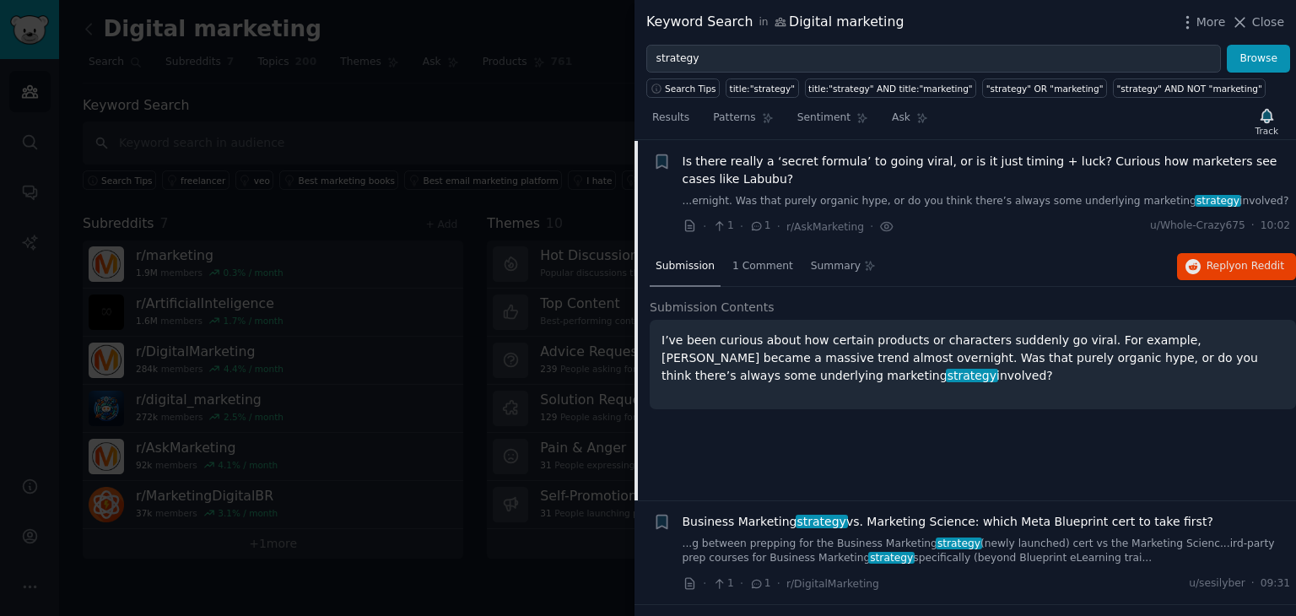
click at [925, 198] on link "...ernight. Was that purely organic hype, or do you think there’s always some u…" at bounding box center [986, 201] width 608 height 15
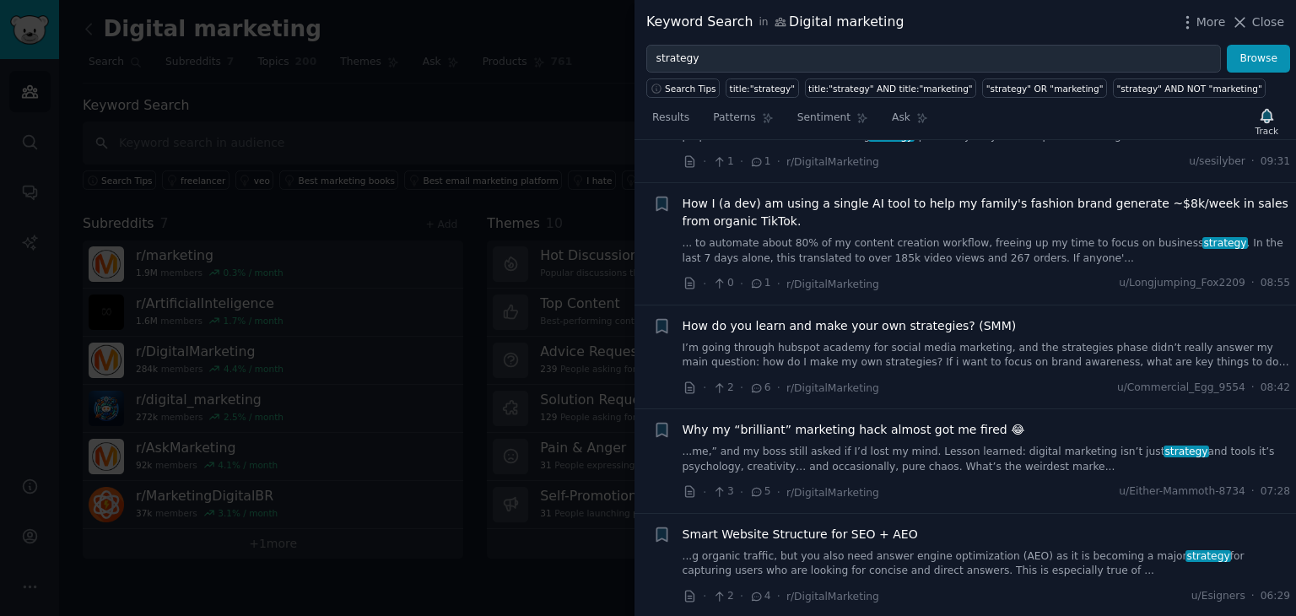
scroll to position [448, 0]
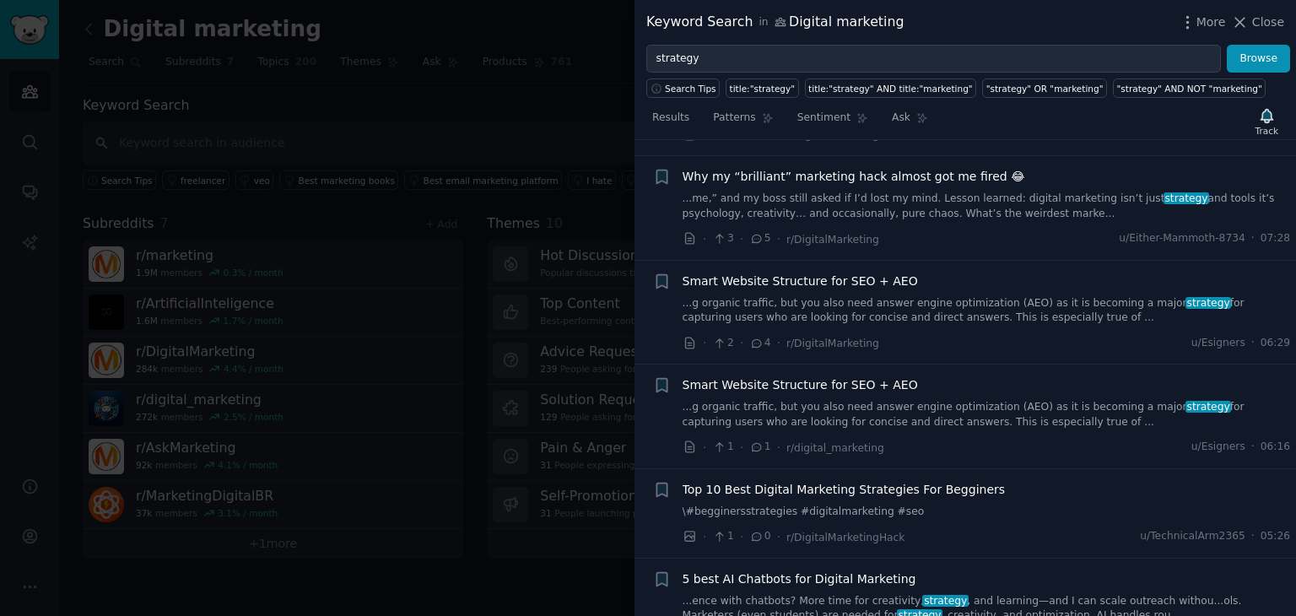
click at [938, 515] on link "\#begginersstrategies #digitalmarketing #seo" at bounding box center [986, 511] width 608 height 15
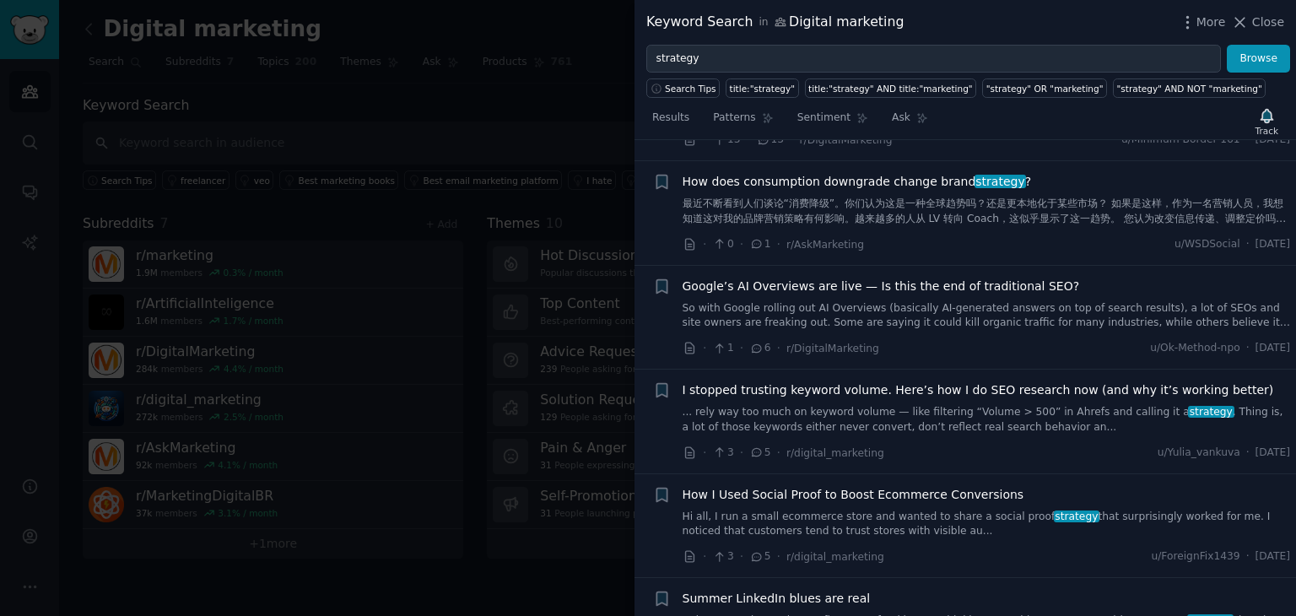
scroll to position [1534, 0]
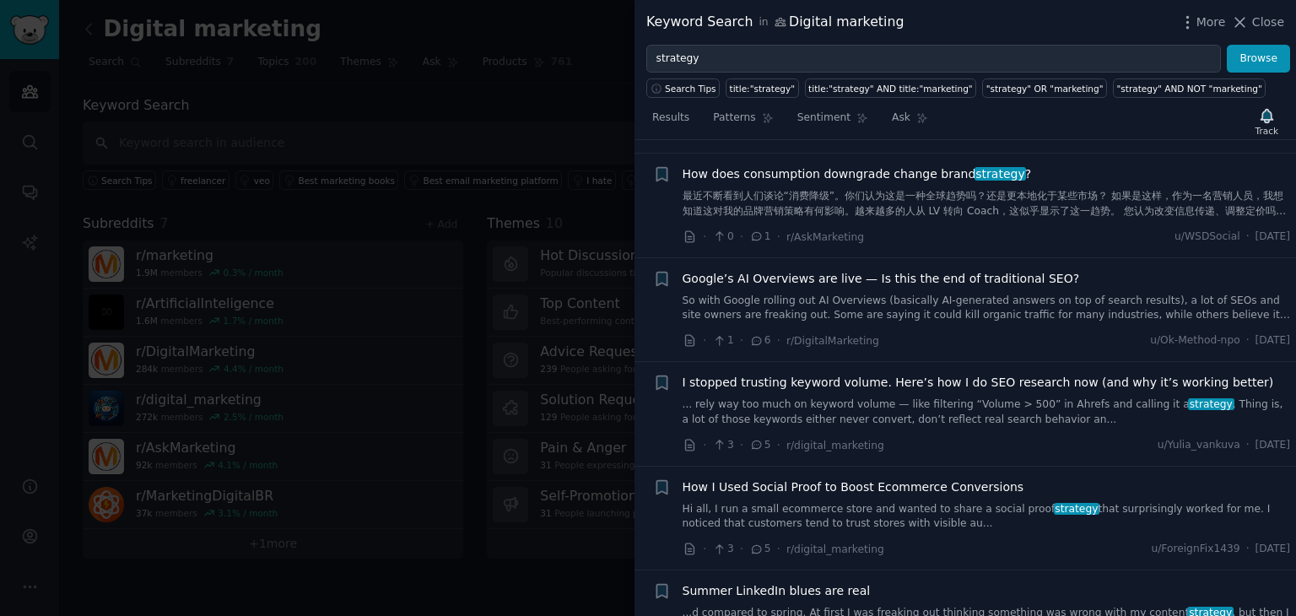
drag, startPoint x: 1255, startPoint y: 17, endPoint x: 1190, endPoint y: 47, distance: 71.7
click at [1255, 17] on span "Close" at bounding box center [1268, 22] width 32 height 18
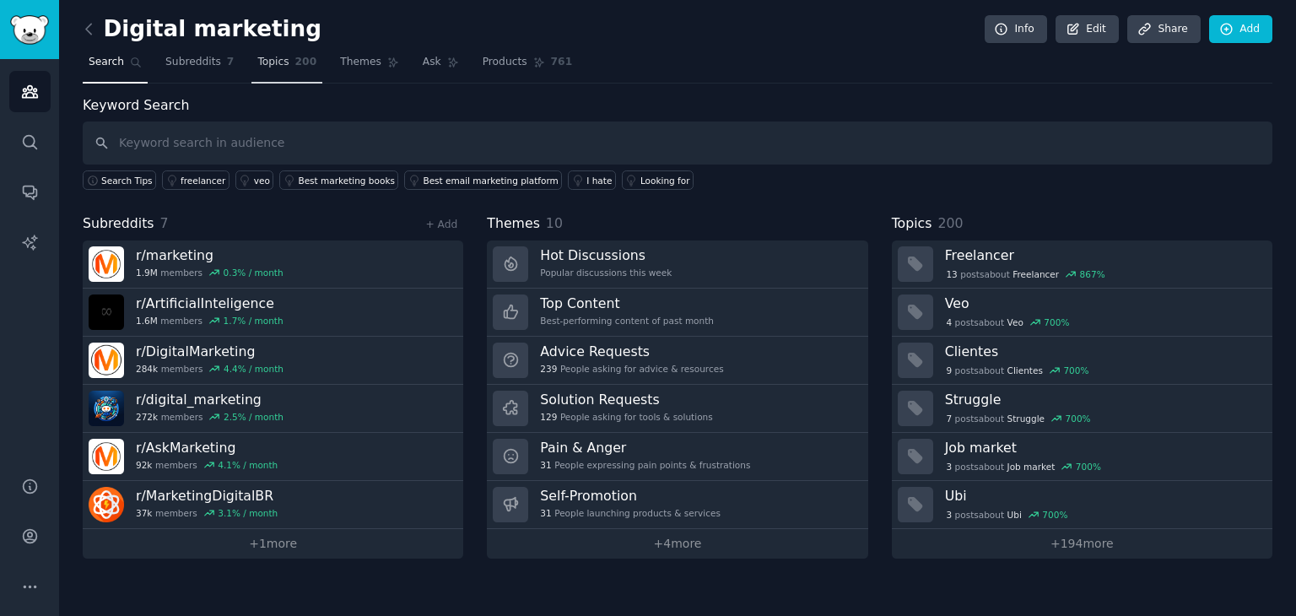
click at [267, 58] on span "Topics" at bounding box center [272, 62] width 31 height 15
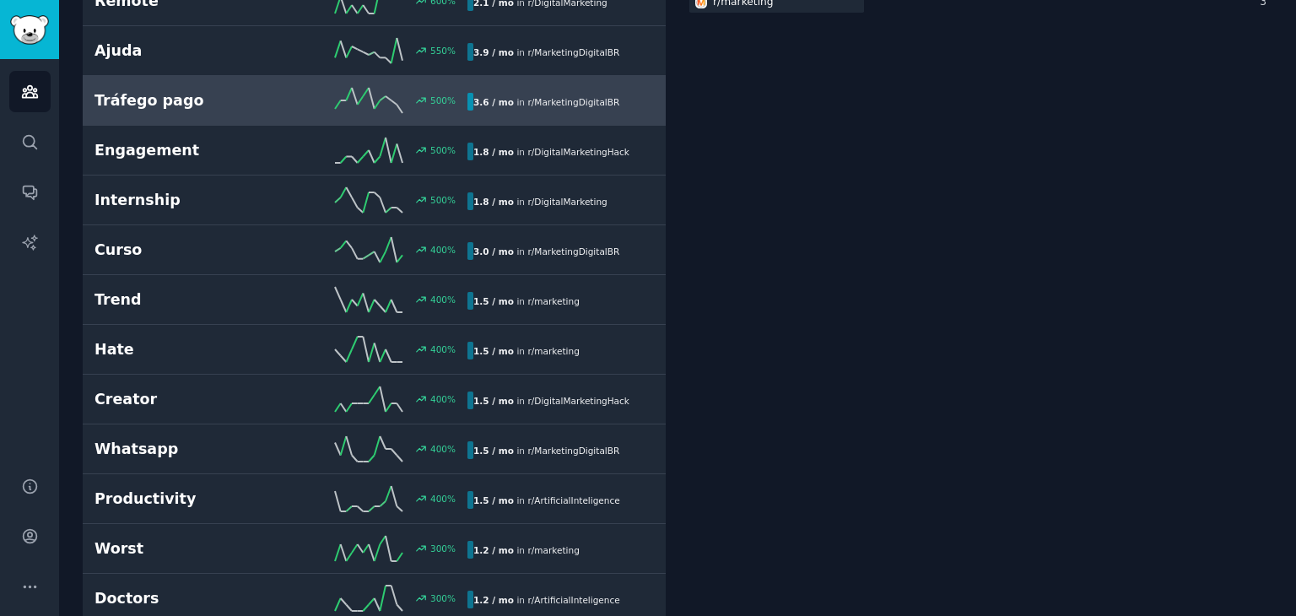
scroll to position [506, 0]
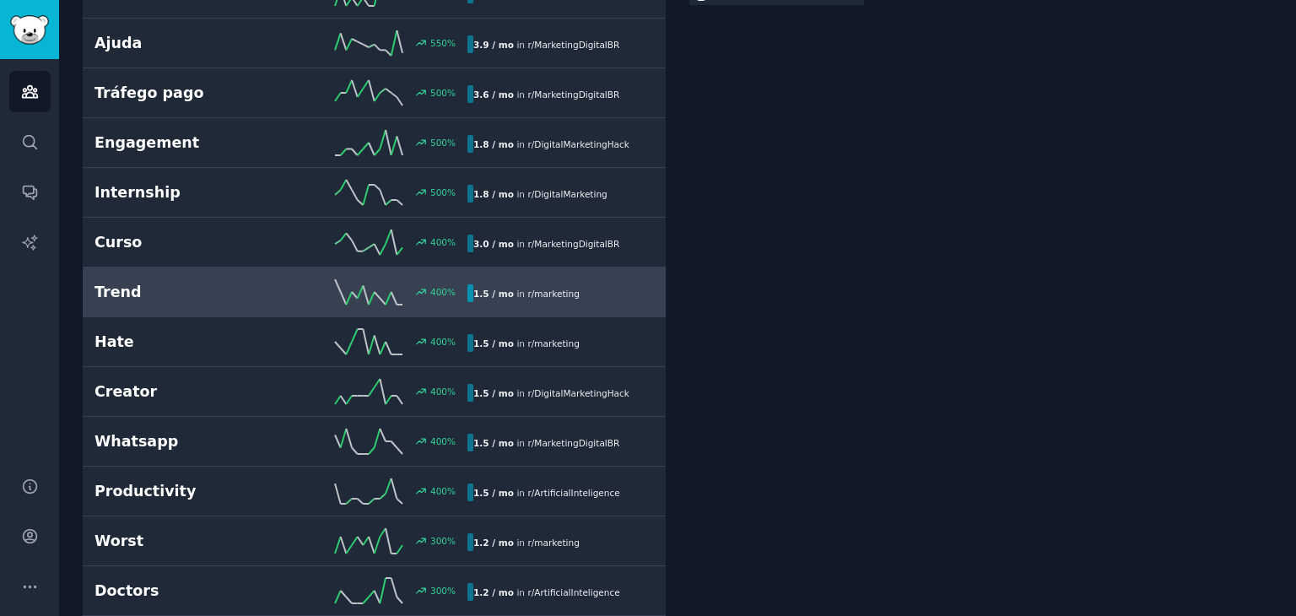
click at [213, 296] on h2 "Trend" at bounding box center [187, 292] width 186 height 21
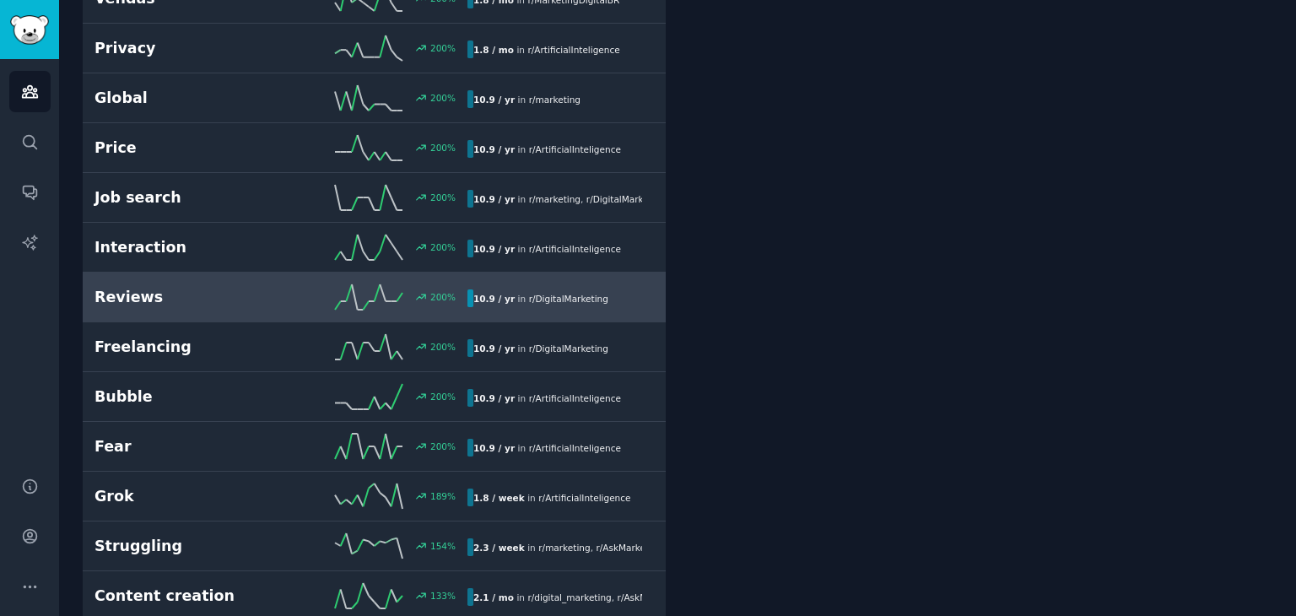
scroll to position [1275, 0]
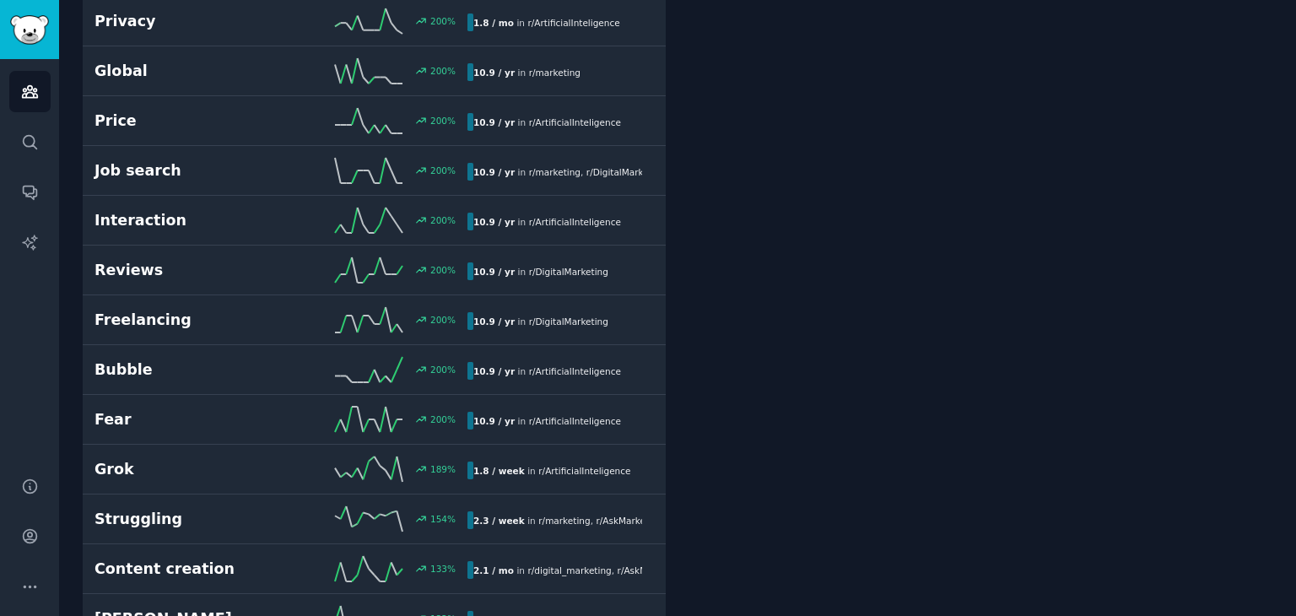
drag, startPoint x: 659, startPoint y: 288, endPoint x: 681, endPoint y: 230, distance: 62.2
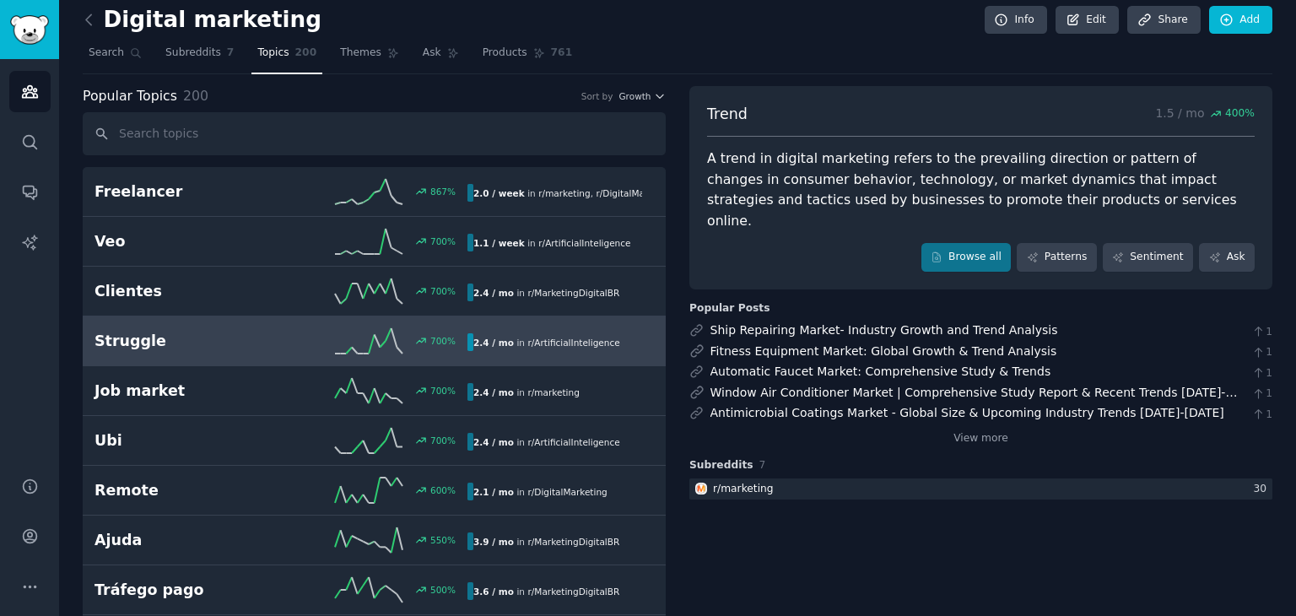
scroll to position [0, 0]
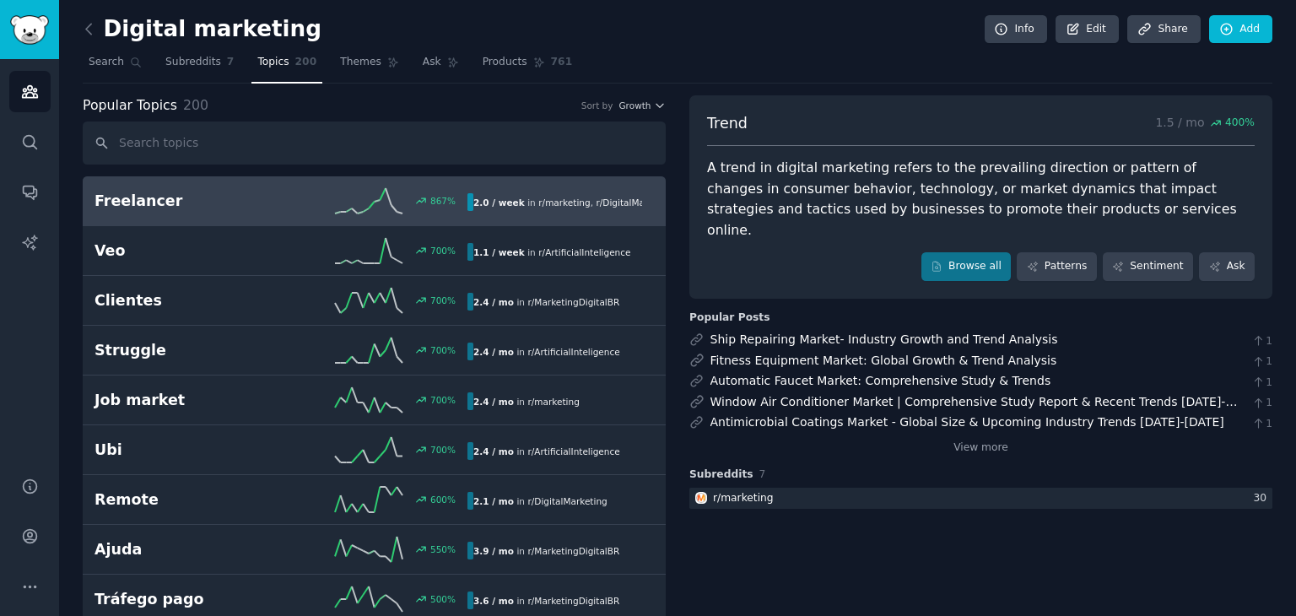
click at [172, 213] on link "Freelancer 867 % 2.0 / week in r/ marketing , r/ DigitalMarketingHack" at bounding box center [374, 201] width 583 height 50
